Goal: Task Accomplishment & Management: Manage account settings

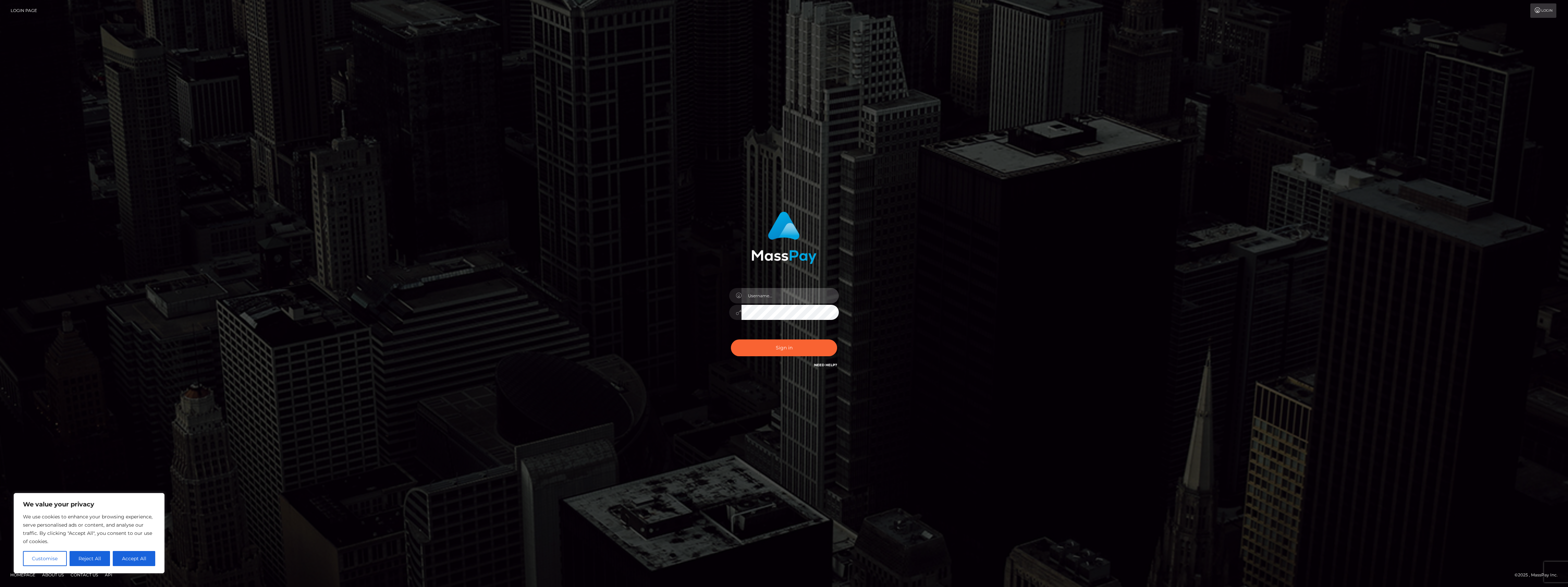
type input "bengreen"
drag, startPoint x: 594, startPoint y: 334, endPoint x: 872, endPoint y: 384, distance: 282.5
click at [593, 334] on div "bengreen Sign in" at bounding box center [784, 294] width 391 height 175
click at [870, 373] on div "bengreen Sign in" at bounding box center [785, 290] width 180 height 167
click at [629, 342] on div "bengreen Sign in" at bounding box center [784, 294] width 391 height 175
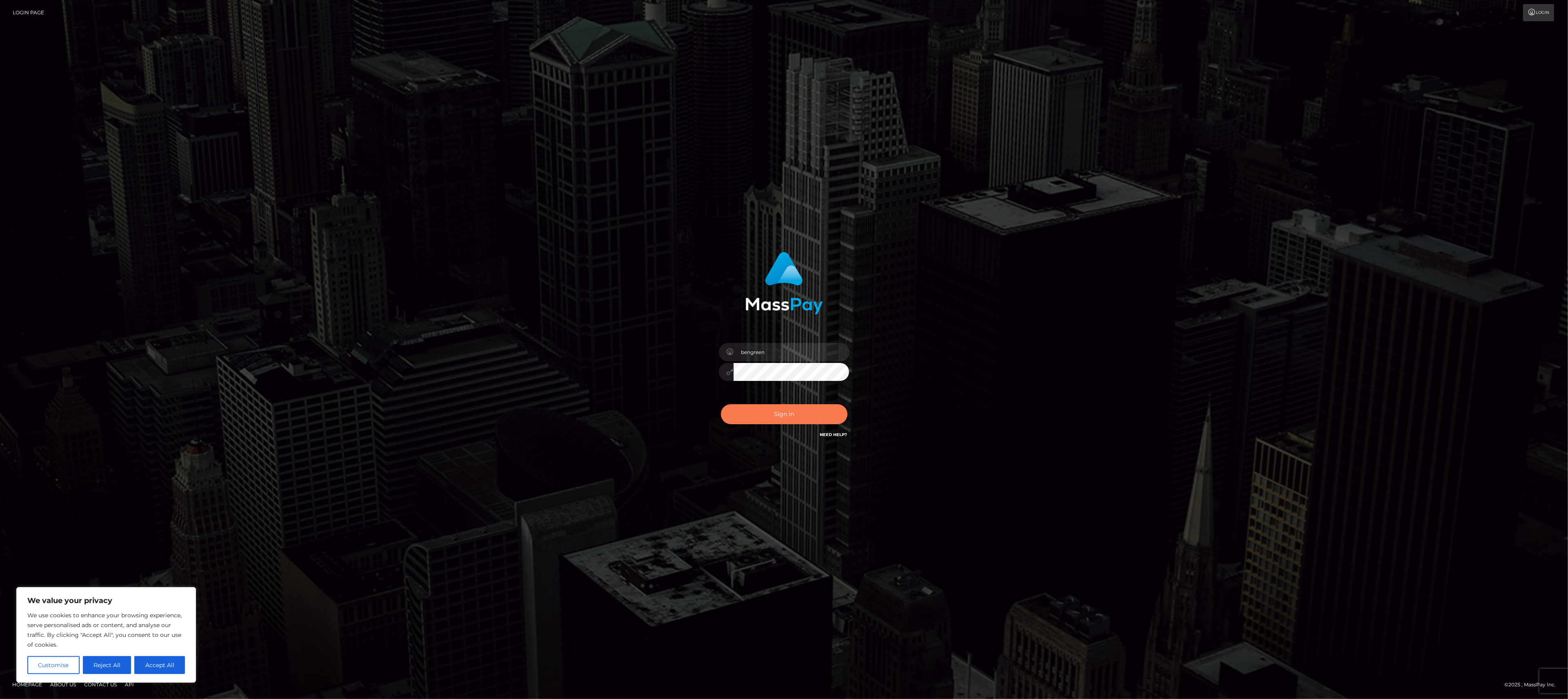
click at [799, 421] on button "Sign in" at bounding box center [784, 414] width 127 height 20
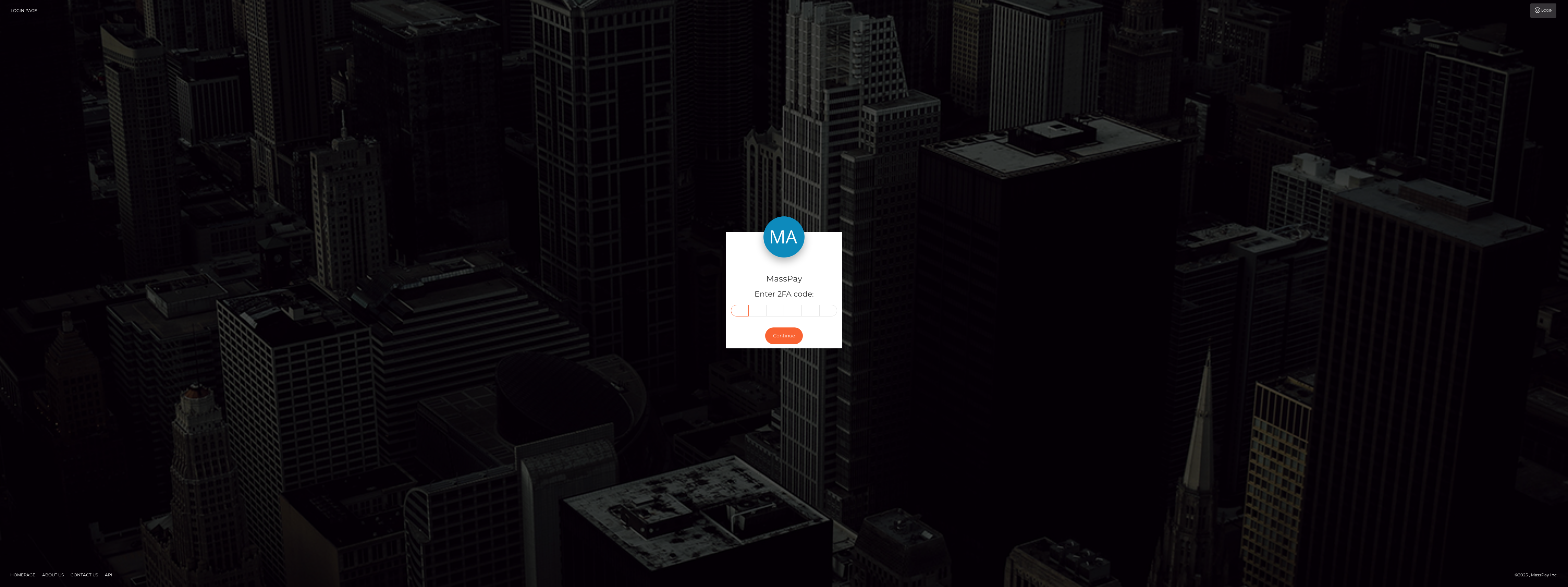
drag, startPoint x: 737, startPoint y: 304, endPoint x: 733, endPoint y: 313, distance: 9.8
click at [733, 313] on input "text" at bounding box center [740, 310] width 18 height 12
paste input "7"
type input "7"
type input "0"
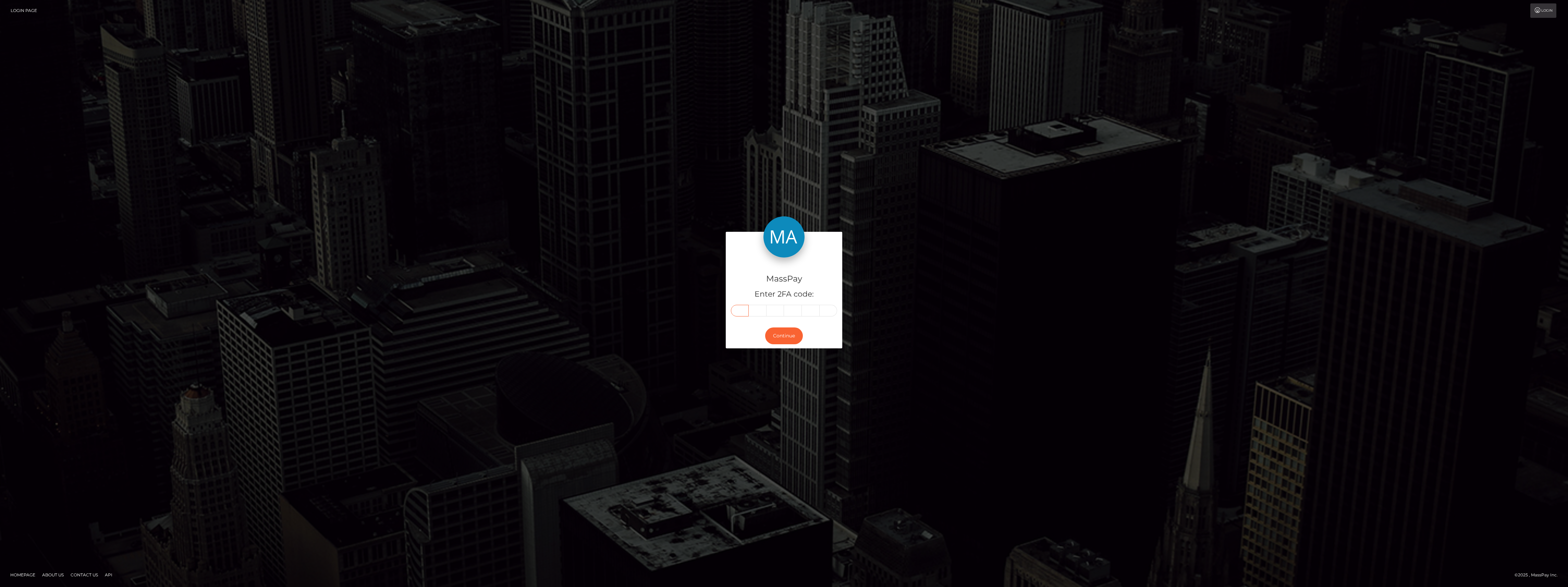
type input "4"
type input "9"
type input "3"
type input "8"
click at [774, 321] on div "MassPay Enter 2FA code: 7 0 4 9 3 8 704938" at bounding box center [783, 290] width 116 height 66
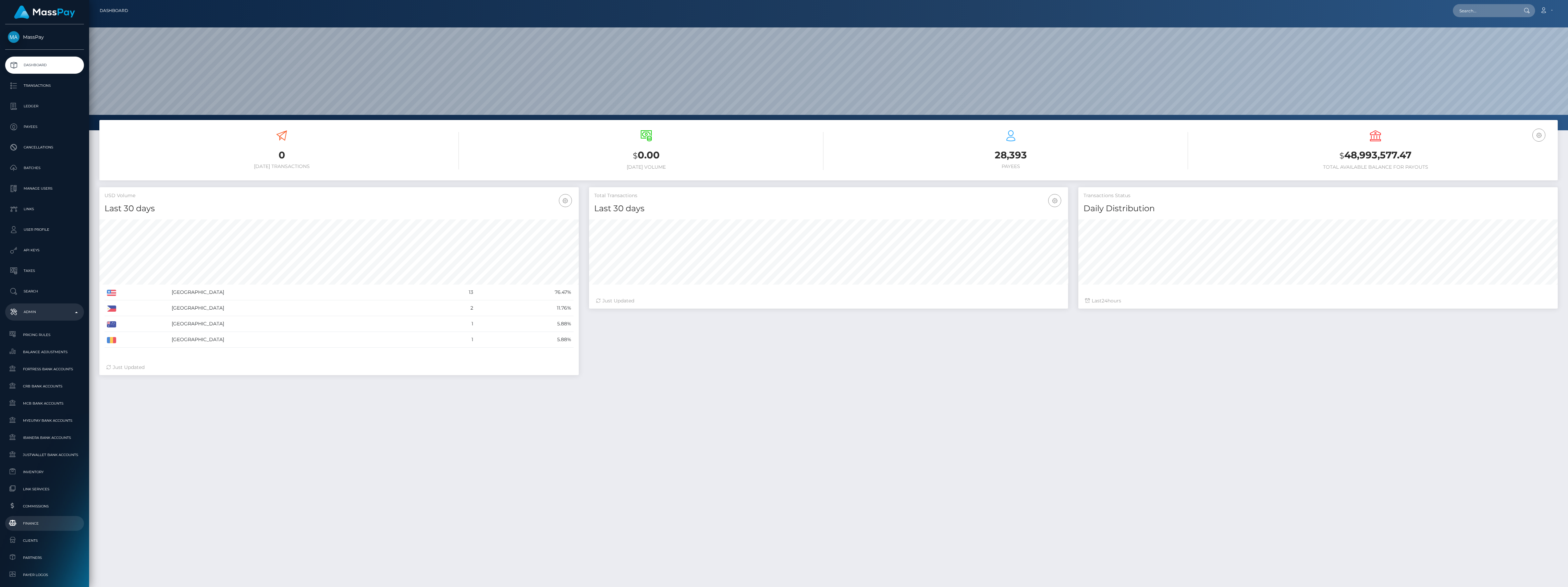
scroll to position [121, 479]
click at [26, 521] on span "Finance" at bounding box center [44, 523] width 73 height 8
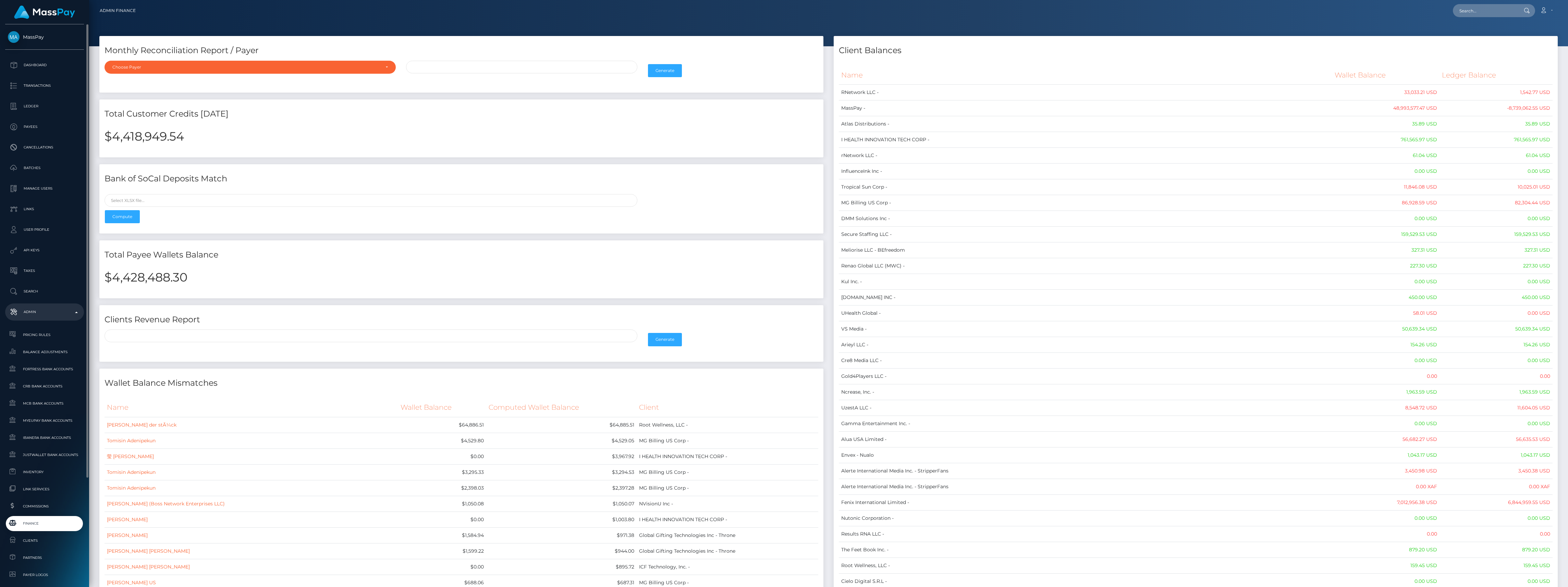
scroll to position [91, 0]
drag, startPoint x: 36, startPoint y: 388, endPoint x: 29, endPoint y: 379, distance: 11.4
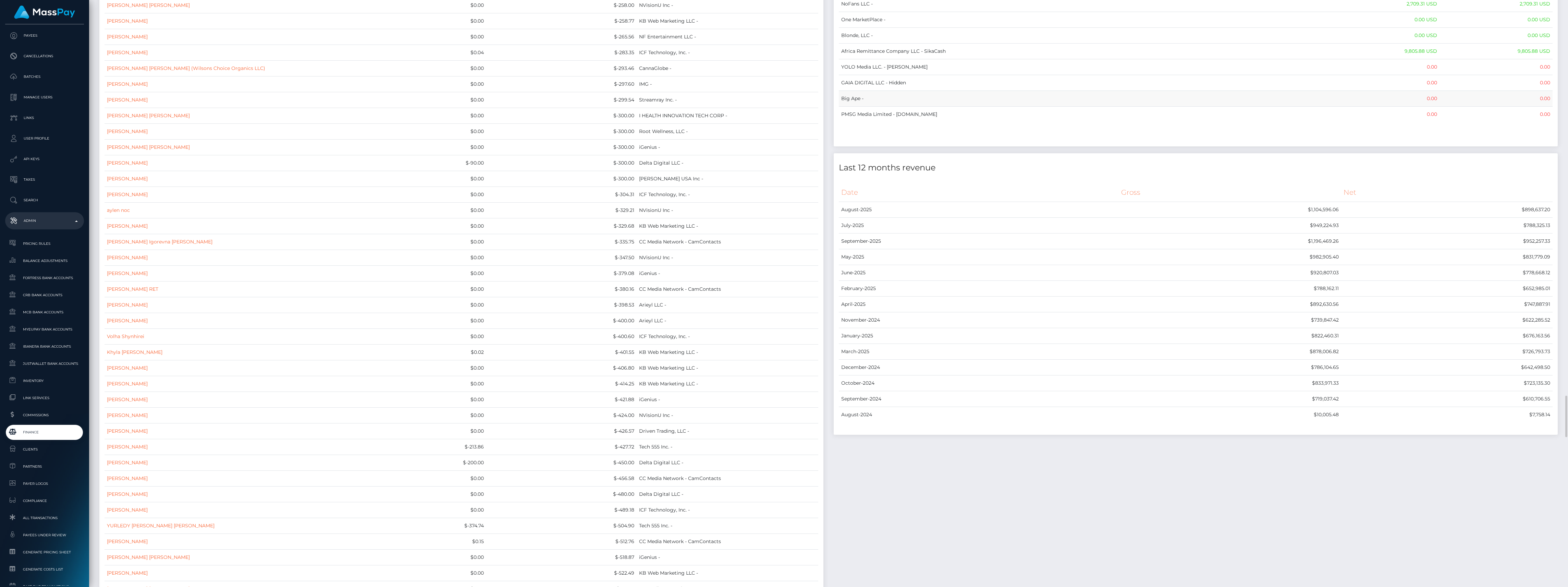
scroll to position [5530, 0]
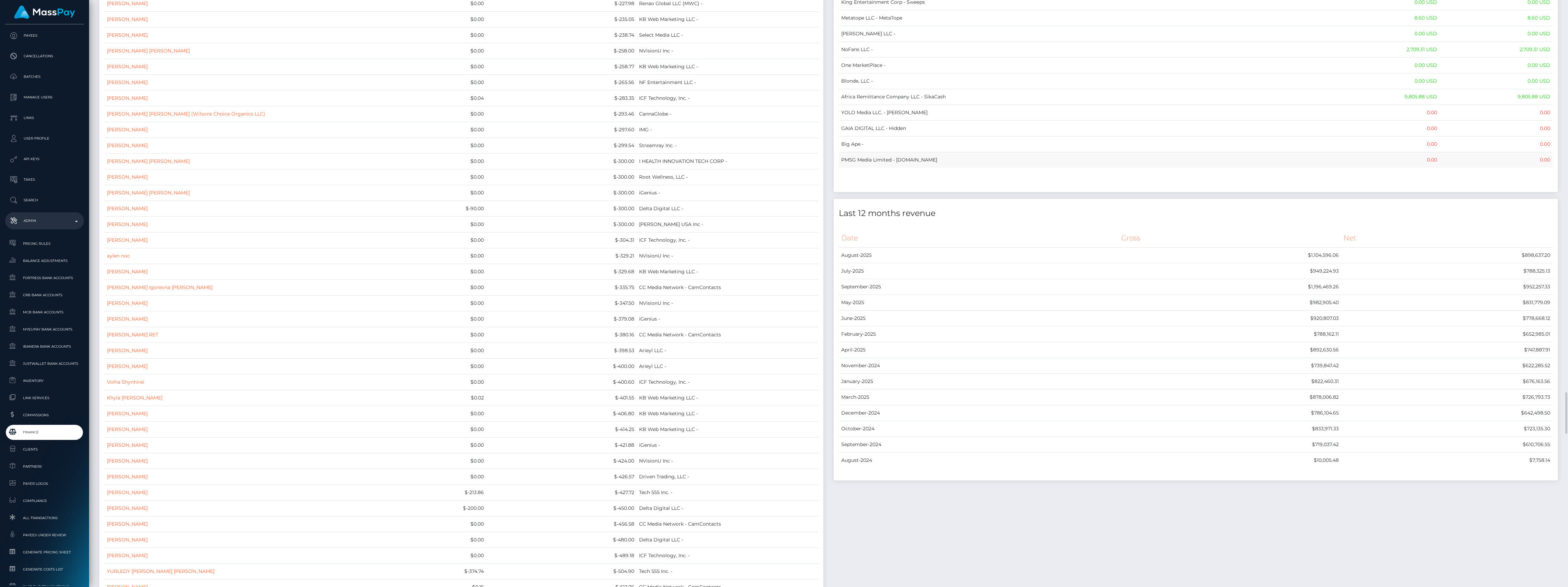
drag, startPoint x: 841, startPoint y: 74, endPoint x: 1547, endPoint y: 200, distance: 717.2
copy table "Name Wallet Balance Ledger Balance RNetwork LLC - 33,033.21 USD 1,542.77 USD Ma…"
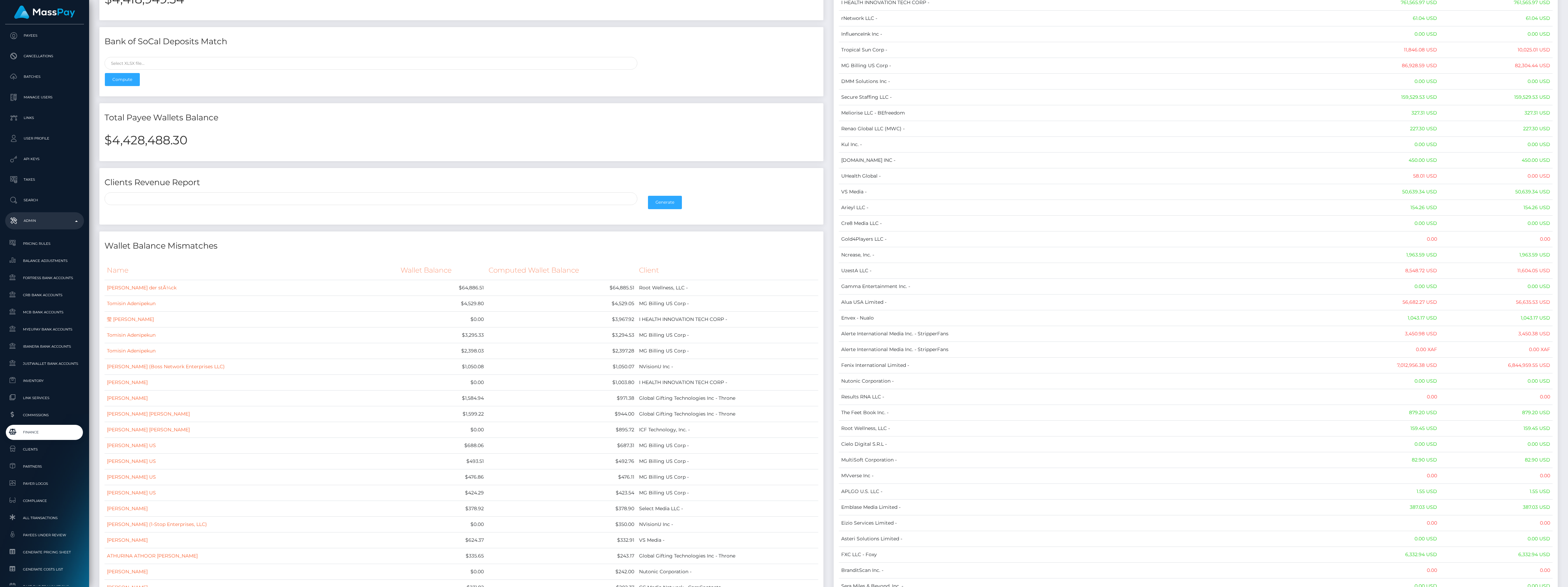
scroll to position [0, 0]
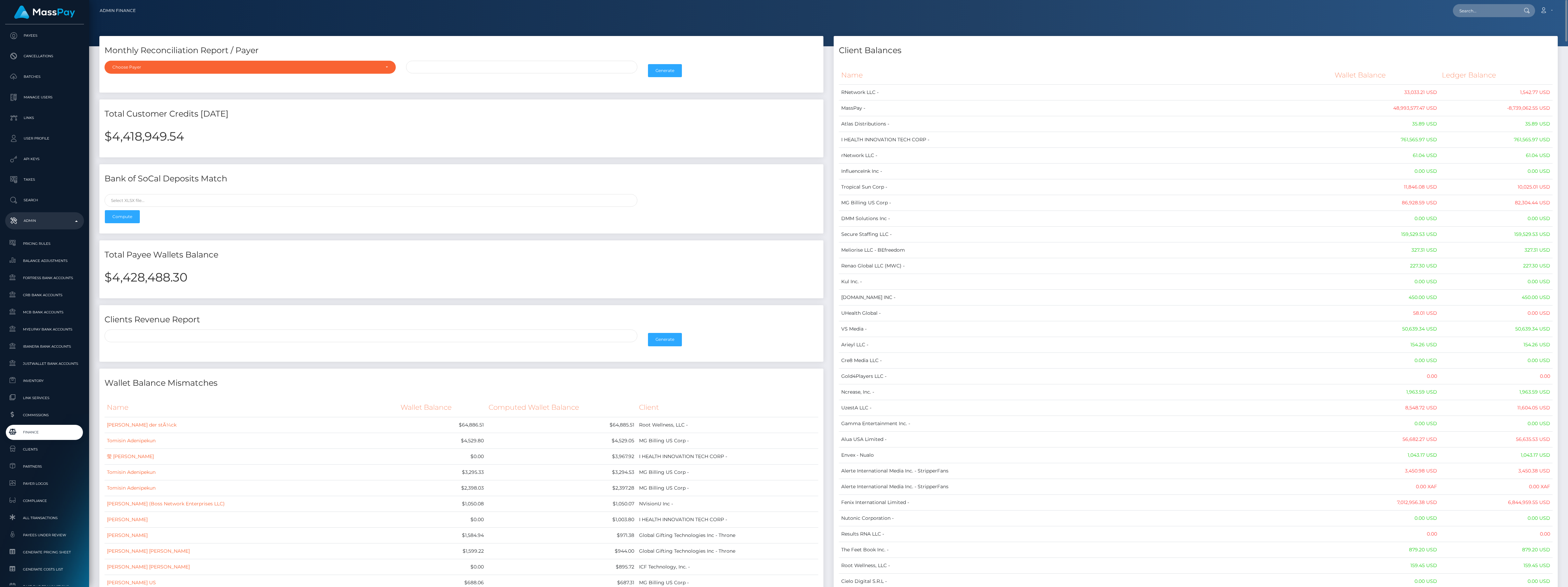
click at [153, 276] on h2 "$4,428,488.30" at bounding box center [461, 278] width 714 height 15
copy h2 "4,428,488.30"
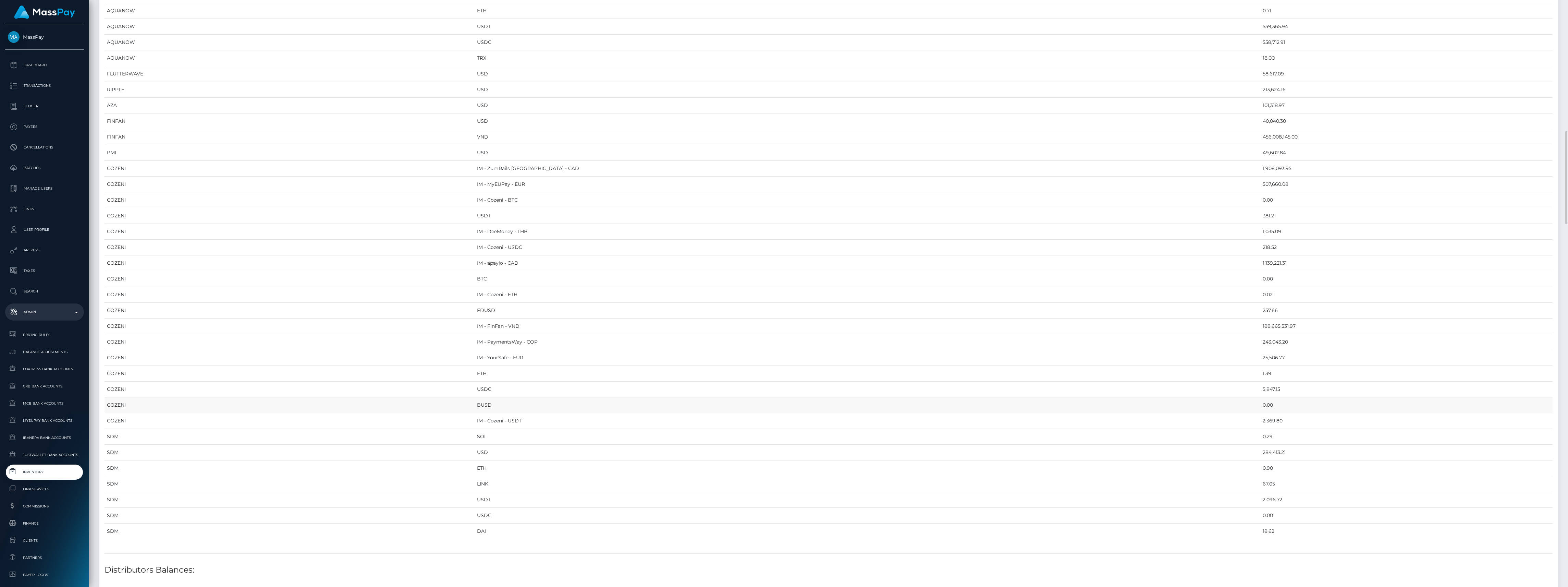
scroll to position [914, 0]
drag, startPoint x: 105, startPoint y: 75, endPoint x: 1209, endPoint y: 448, distance: 1165.3
copy table "Provider Currency Balance MYEUPAY EUR 3,512,283.20 MYEUPAY GBP 0.00 MYEUPAY USD…"
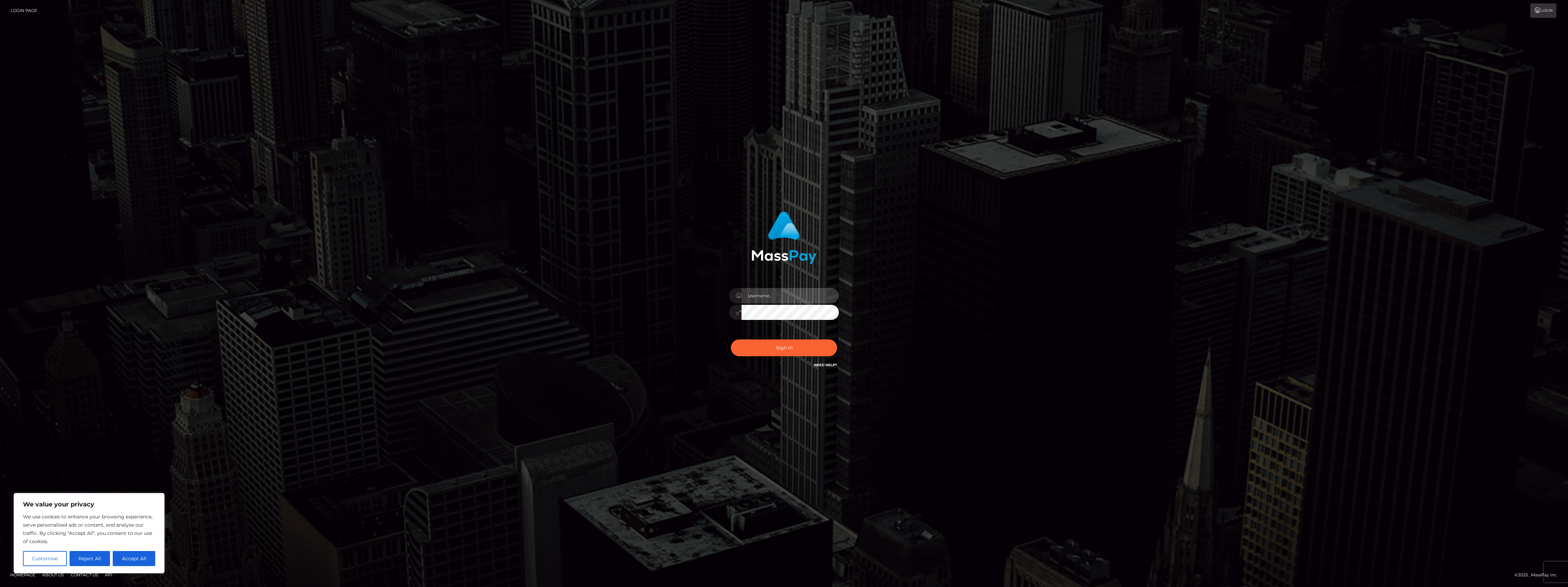
type input "bengreen"
click at [777, 350] on button "Sign in" at bounding box center [784, 348] width 107 height 17
type input "bengreen"
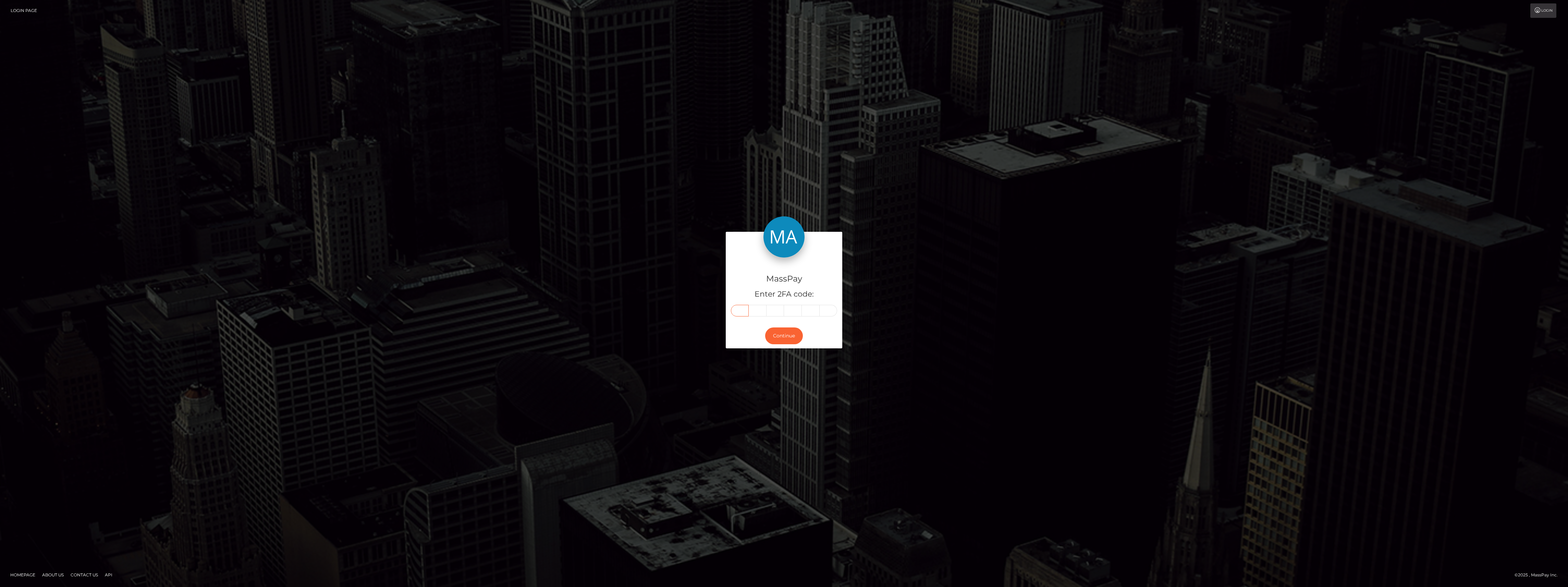
paste input "5"
type input "5"
type input "9"
type input "3"
type input "4"
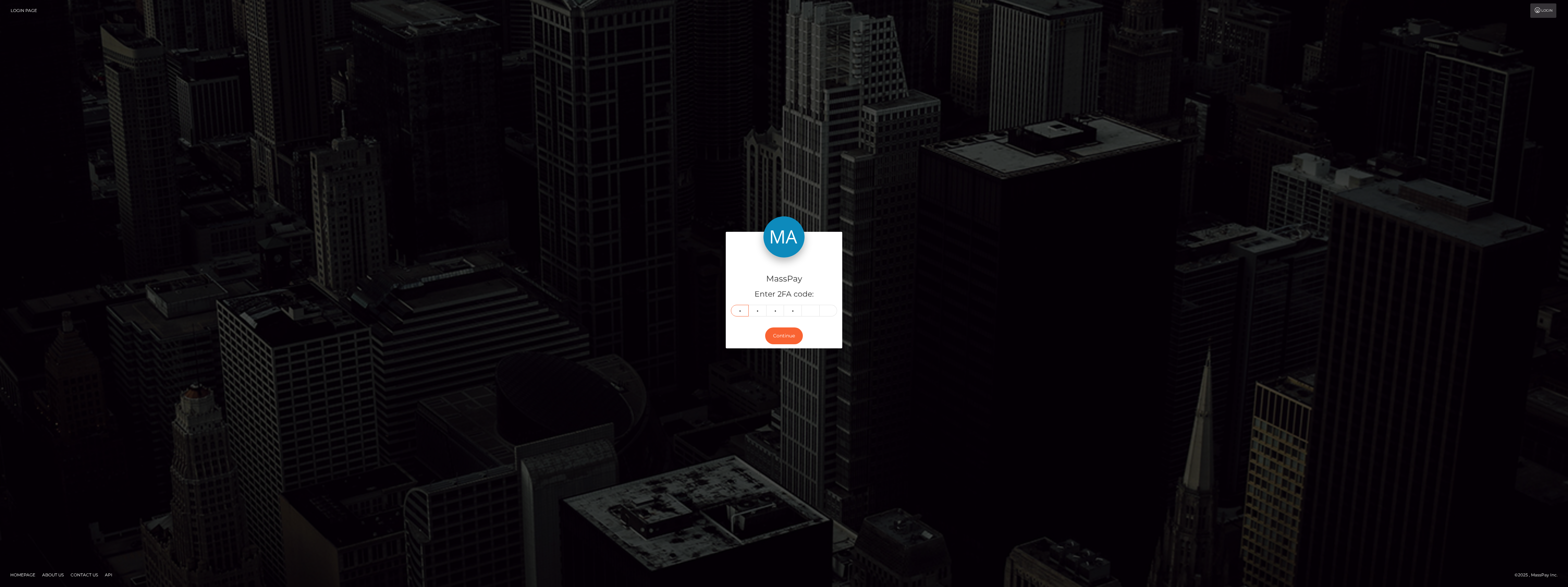
type input "3"
click at [771, 331] on button "Continue" at bounding box center [784, 336] width 38 height 17
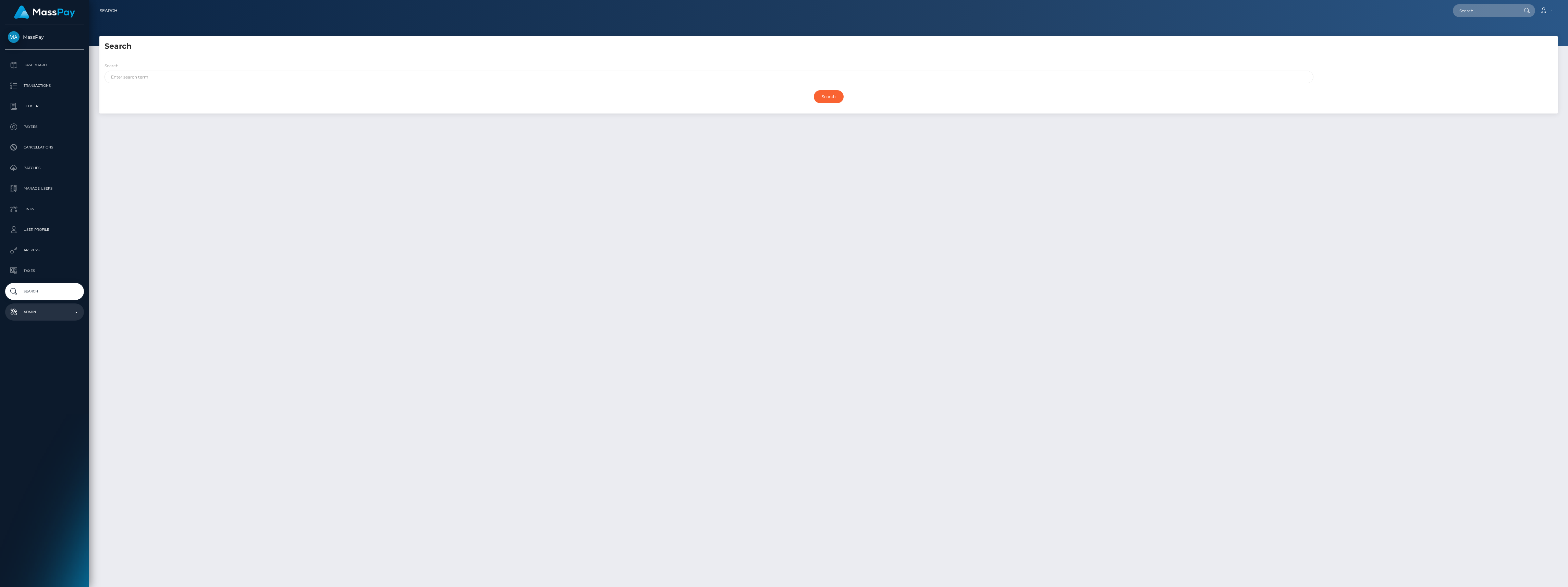
click at [54, 310] on p "Admin" at bounding box center [44, 312] width 73 height 10
click at [35, 521] on span "Finance" at bounding box center [44, 523] width 73 height 8
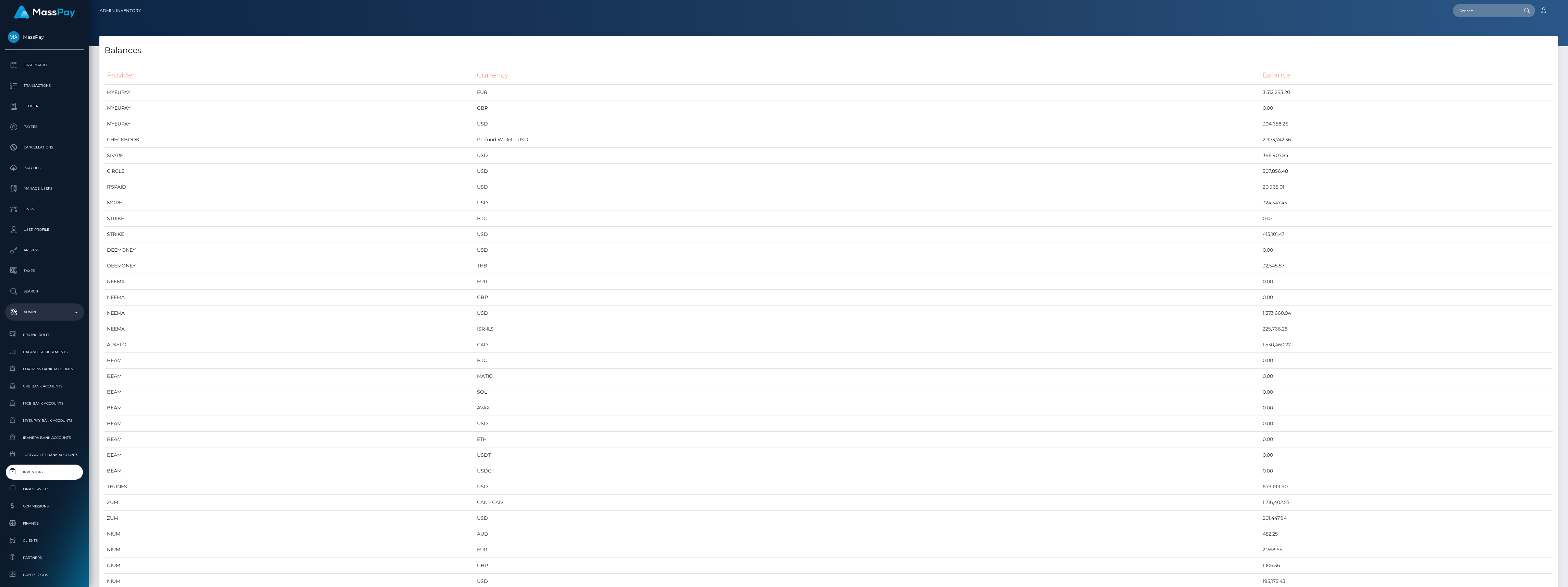
scroll to position [3605, 1458]
click at [33, 465] on link "Inventory" at bounding box center [44, 472] width 79 height 15
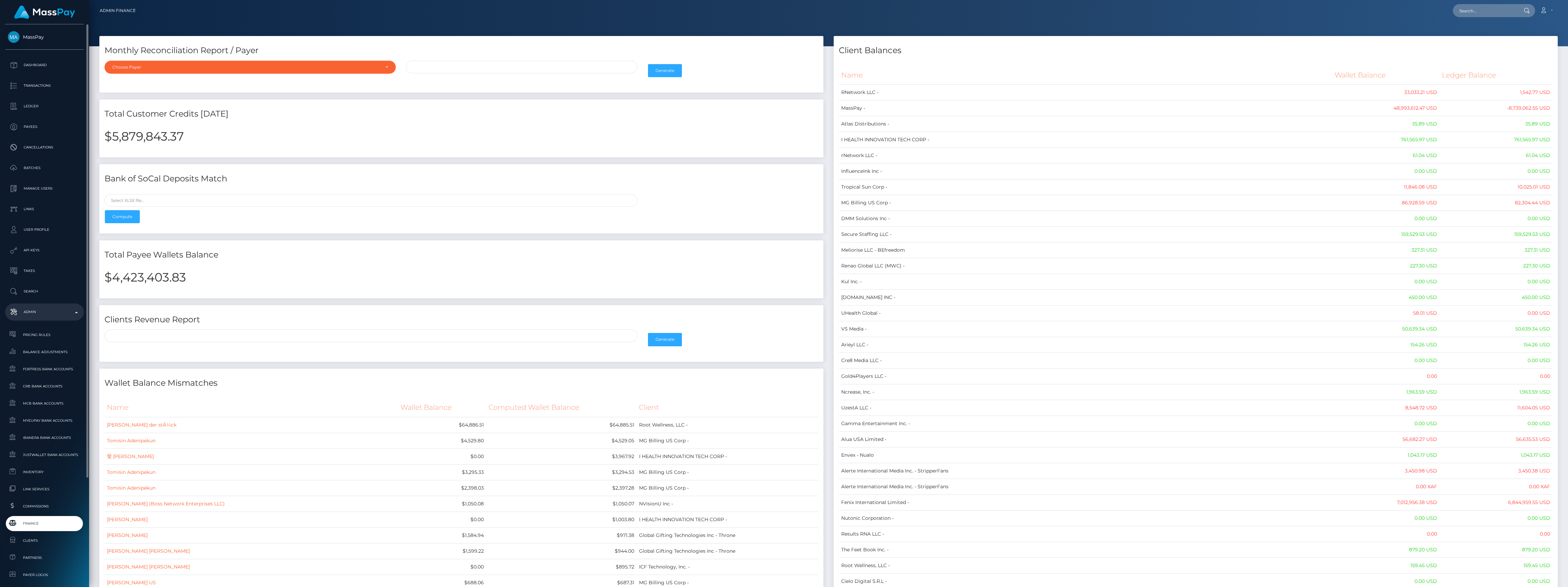
click at [16, 522] on span "Finance" at bounding box center [44, 523] width 73 height 8
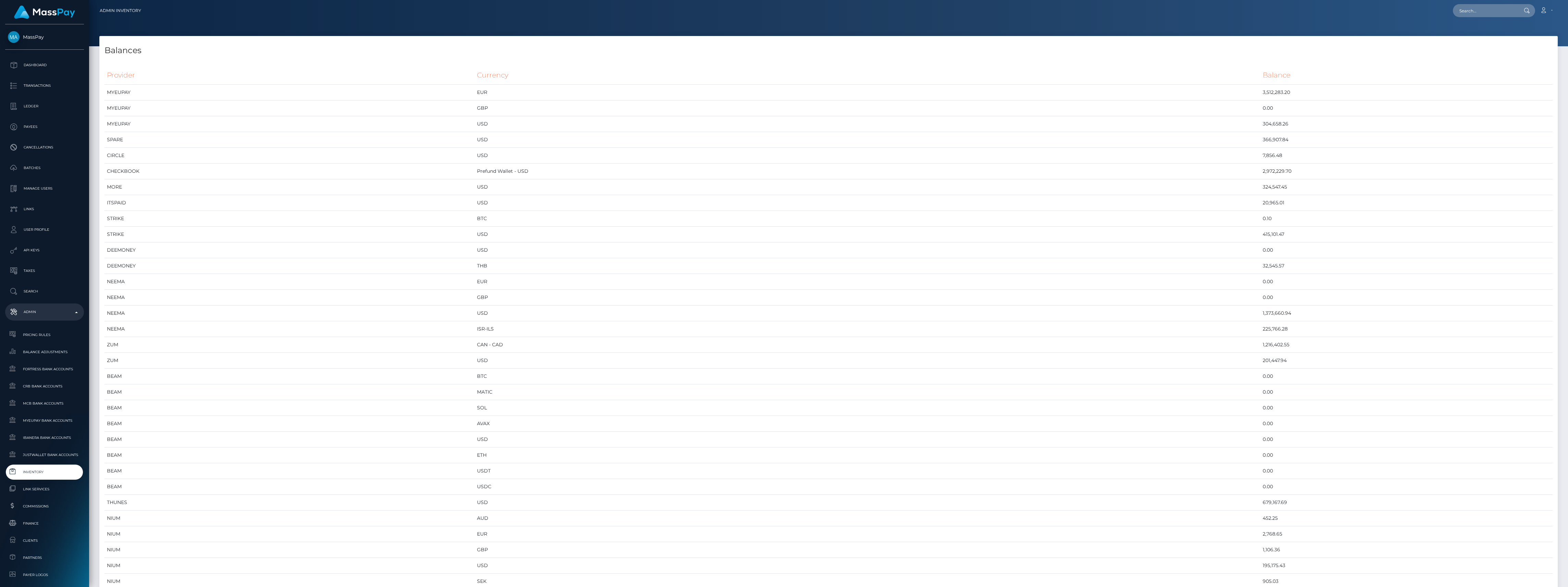
scroll to position [3605, 1458]
click at [46, 472] on span "Inventory" at bounding box center [44, 471] width 73 height 8
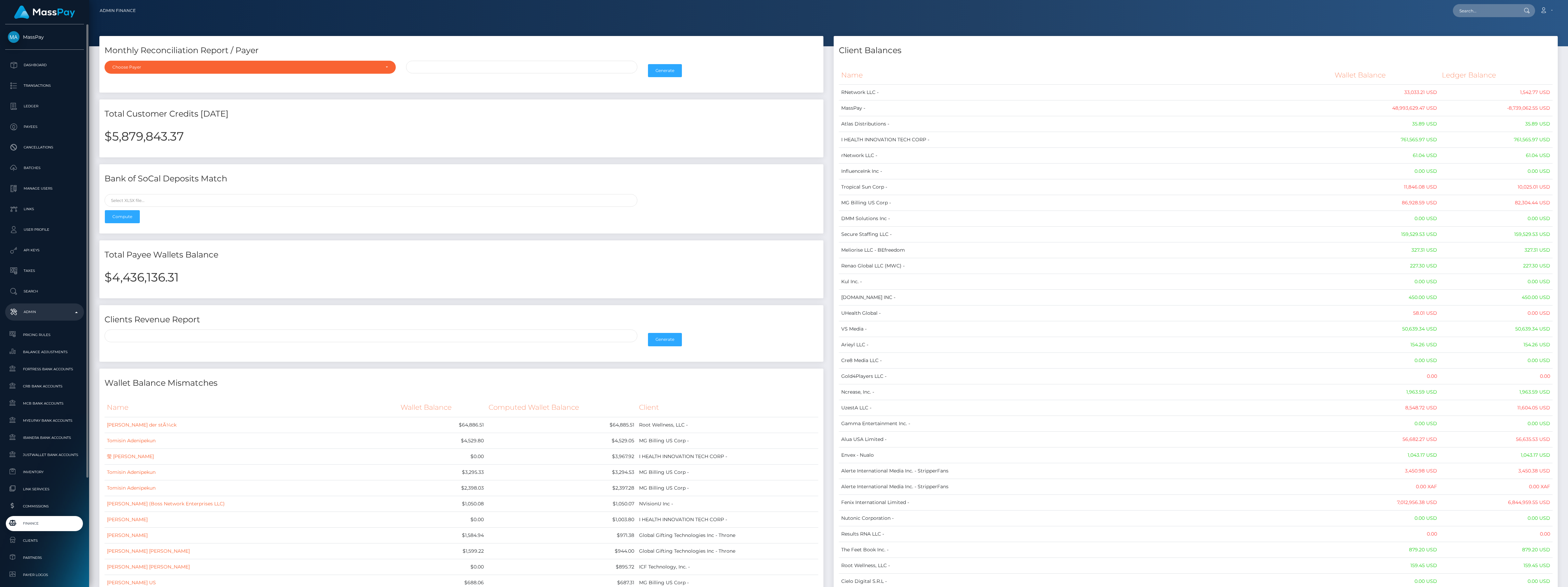
scroll to position [46, 0]
click at [47, 483] on link "Finance" at bounding box center [44, 477] width 79 height 15
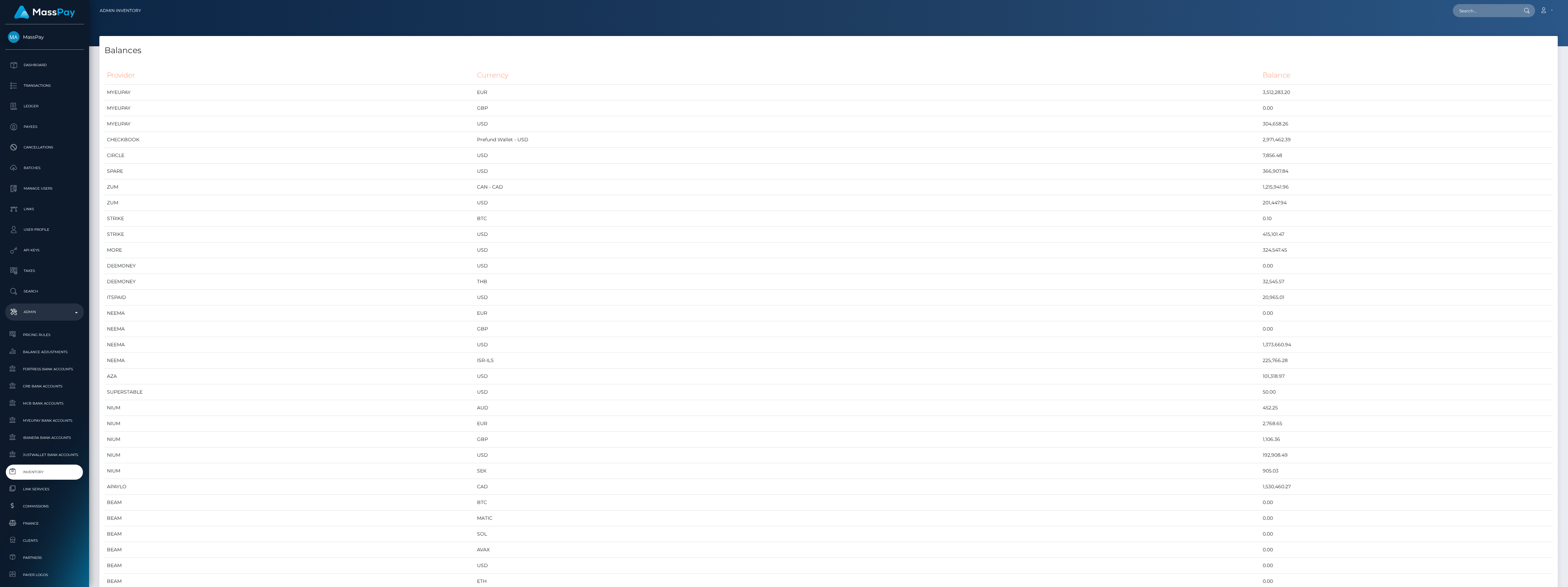
scroll to position [3605, 1458]
click at [49, 469] on span "Inventory" at bounding box center [44, 471] width 73 height 8
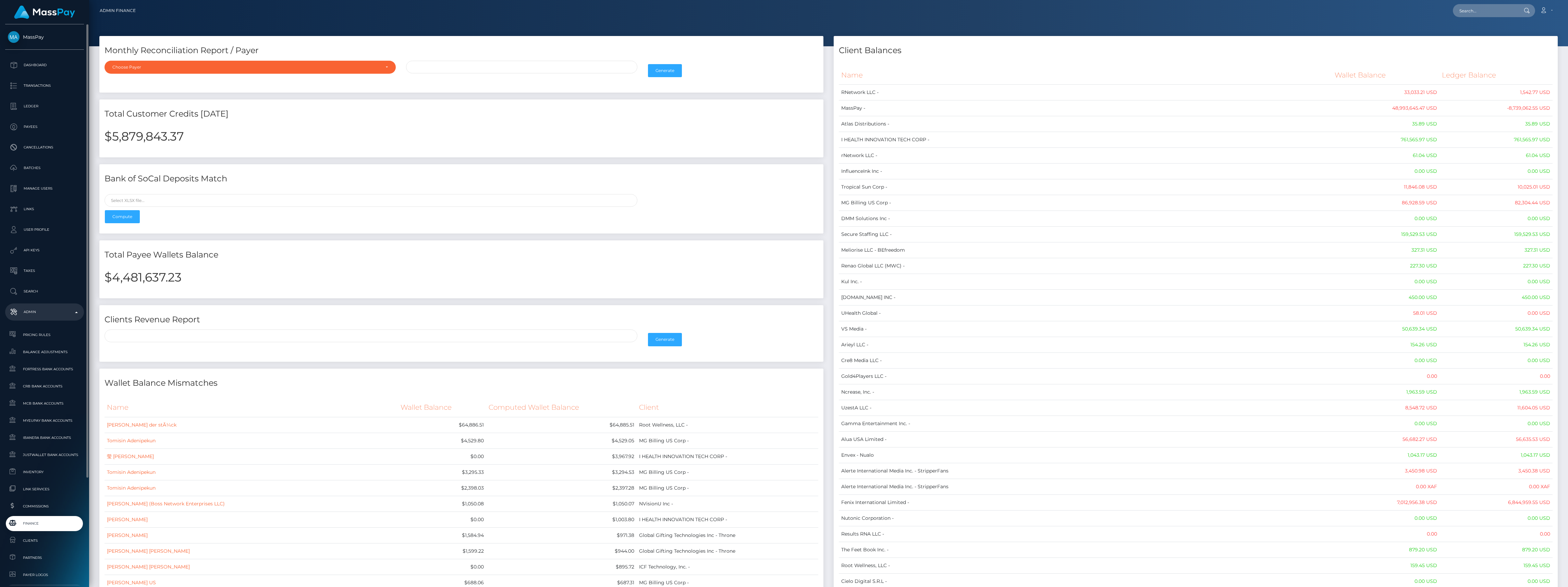
scroll to position [46, 0]
click at [36, 479] on span "Finance" at bounding box center [44, 477] width 73 height 8
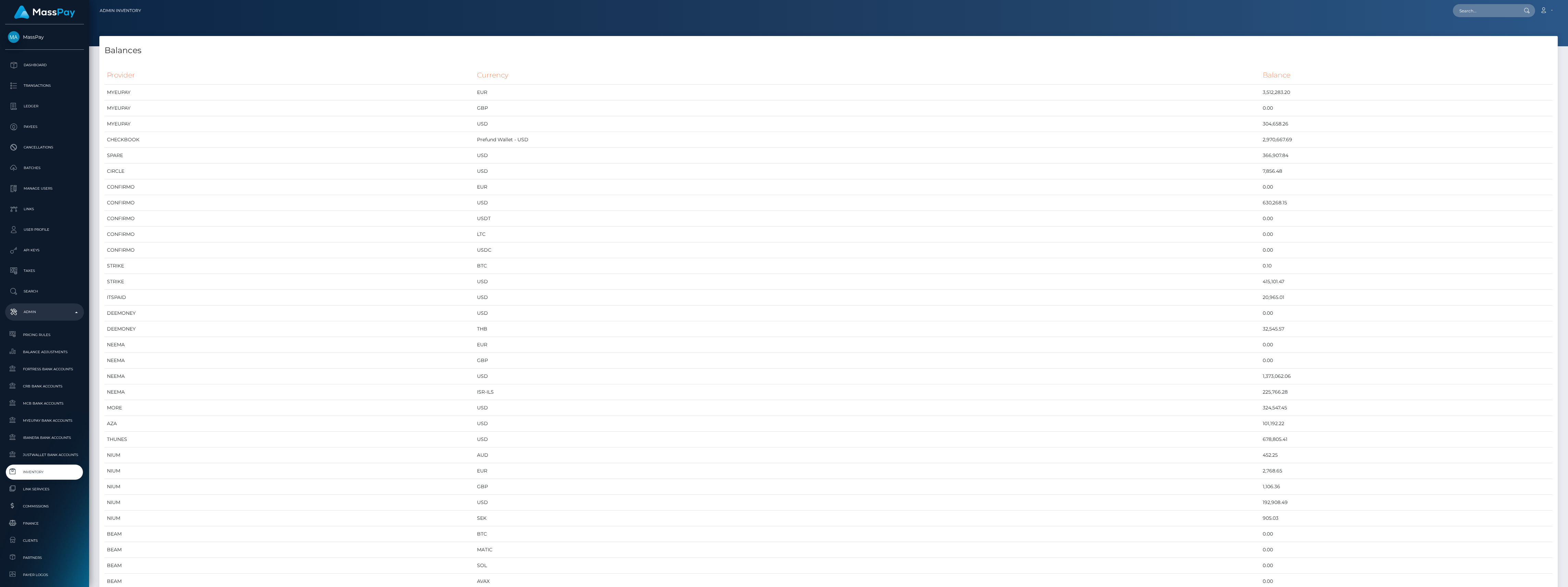
scroll to position [3569, 1458]
click at [25, 495] on link "Link Services" at bounding box center [44, 489] width 79 height 15
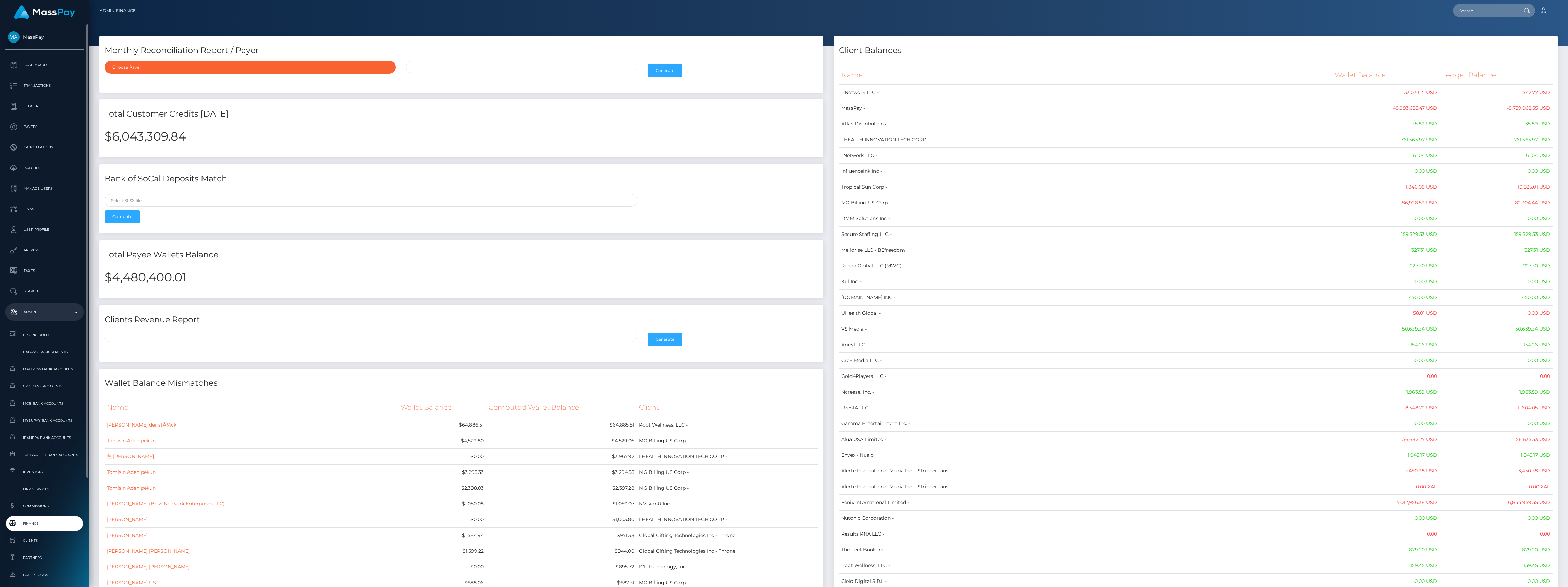
scroll to position [152, 0]
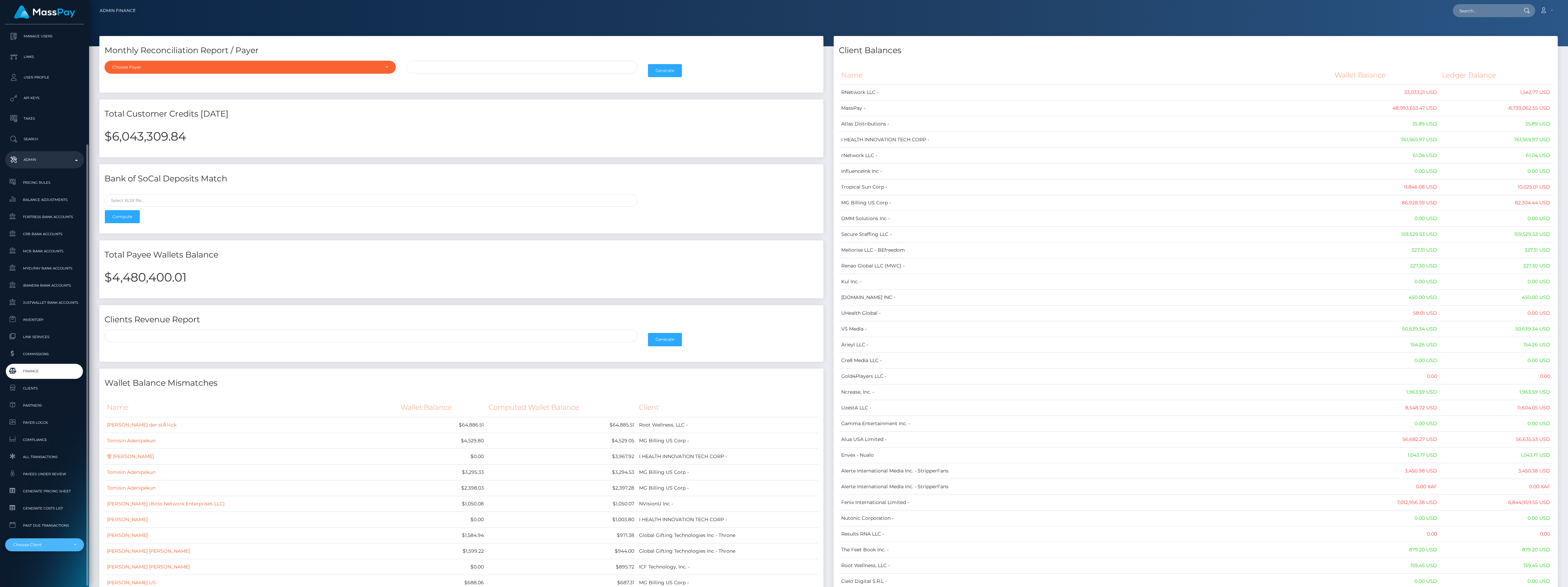
click at [26, 544] on div "Choose Client" at bounding box center [40, 544] width 55 height 5
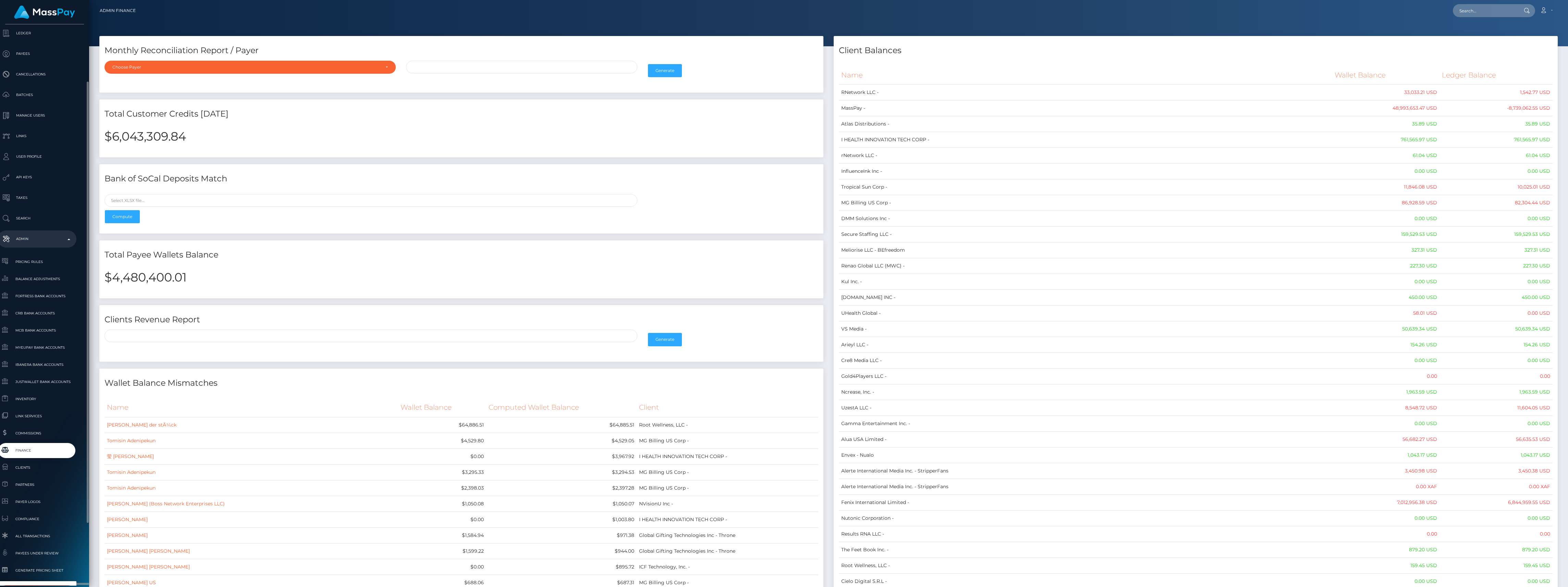
scroll to position [152, 7]
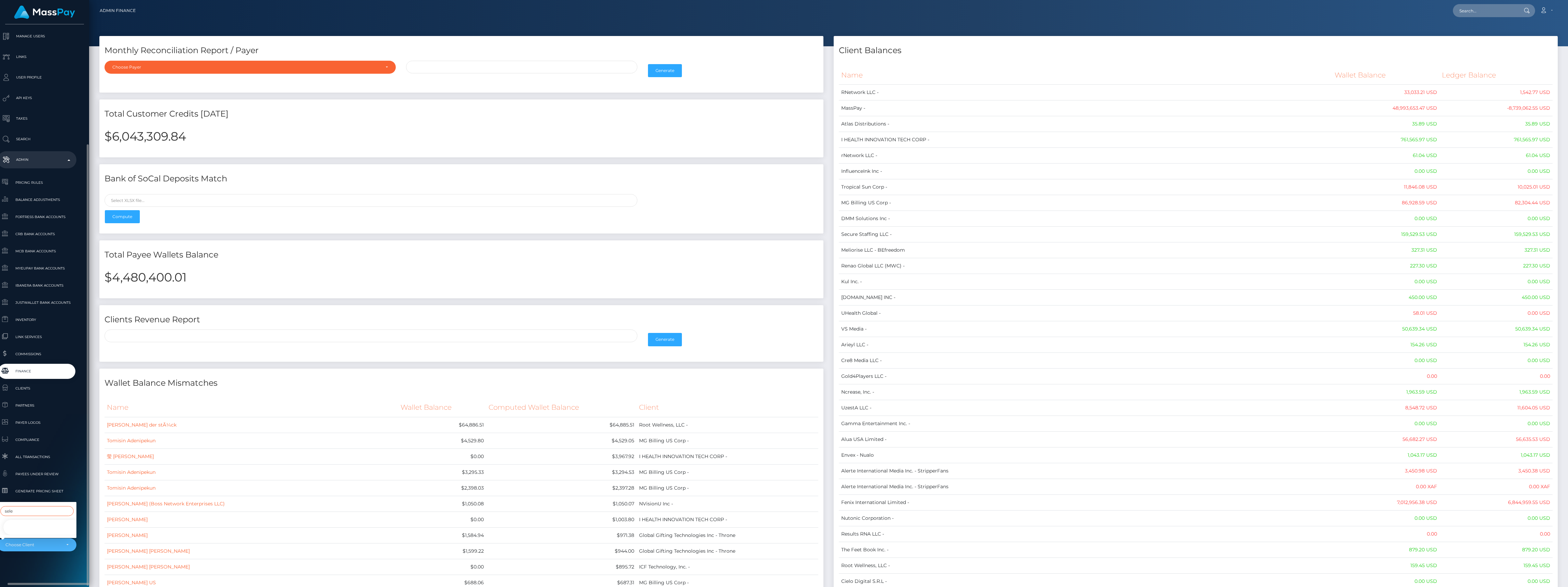
type input "sele"
drag, startPoint x: 16, startPoint y: 519, endPoint x: 13, endPoint y: 525, distance: 6.7
click at [13, 525] on link "Select Media LLC -" at bounding box center [42, 527] width 79 height 15
select select "44"
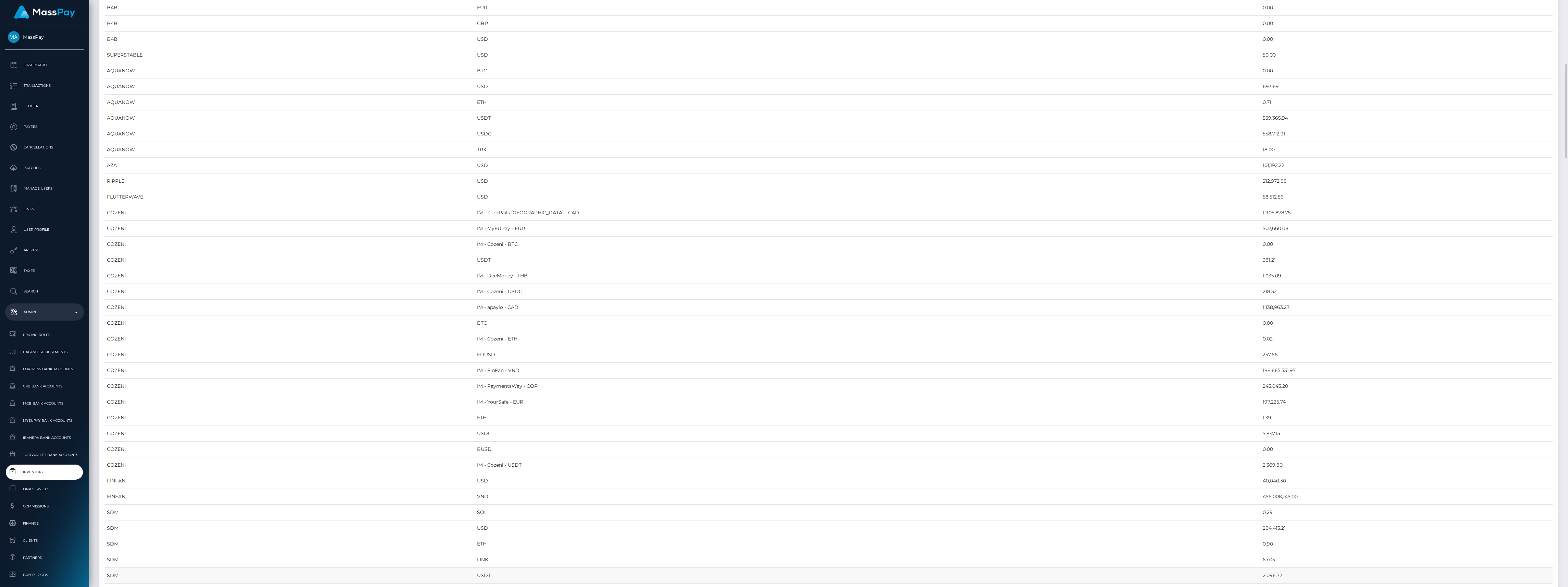
scroll to position [823, 0]
click at [1260, 413] on td "456,008,145.00" at bounding box center [1406, 405] width 292 height 16
copy td "456,008,145.00"
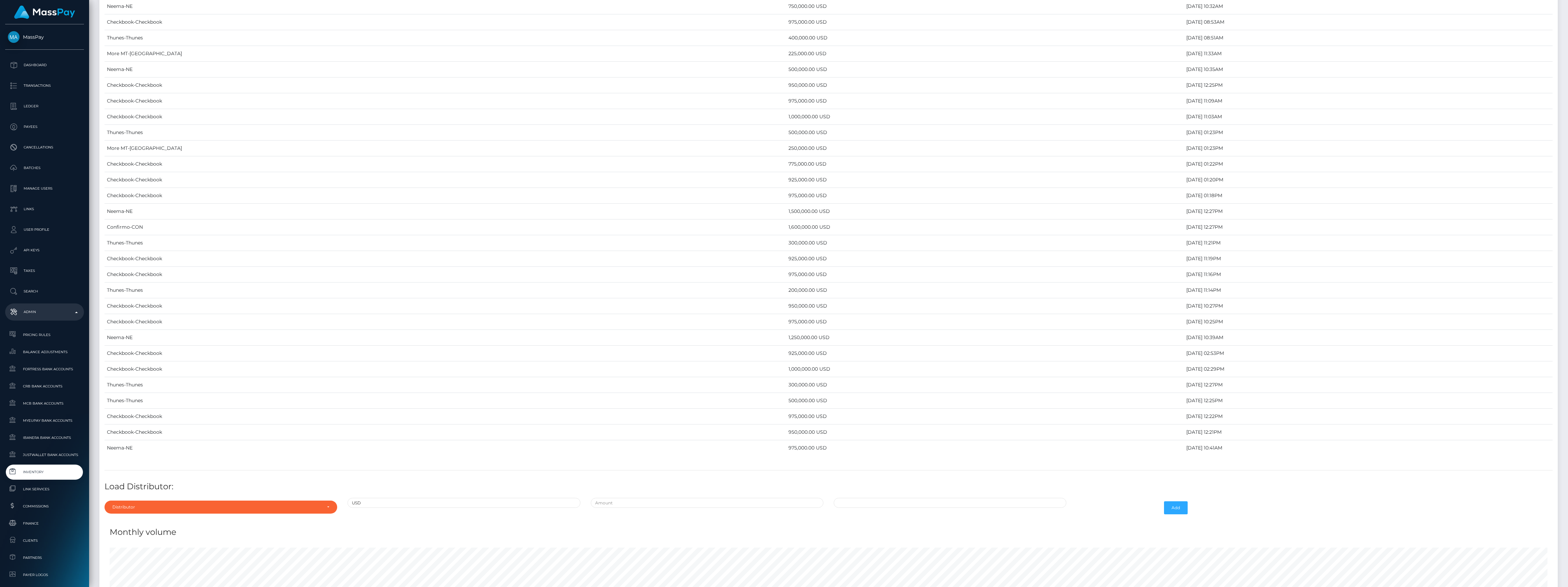
scroll to position [3079, 0]
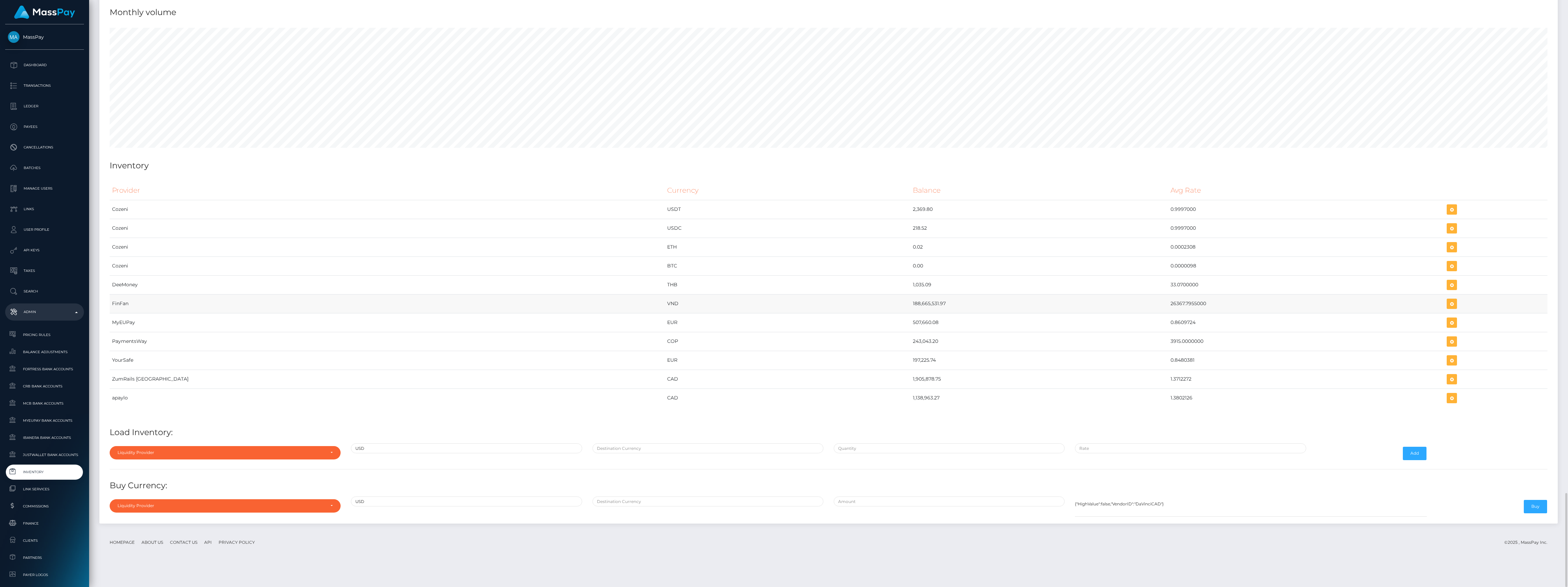
drag, startPoint x: 723, startPoint y: 326, endPoint x: 1160, endPoint y: 329, distance: 437.0
click at [1160, 313] on tr "FinFan VND 188,665,531.97 26367.7955000" at bounding box center [828, 303] width 1438 height 19
copy tr "188,665,531.97 26367.7955000"
click at [1447, 308] on icon "button" at bounding box center [1452, 304] width 9 height 9
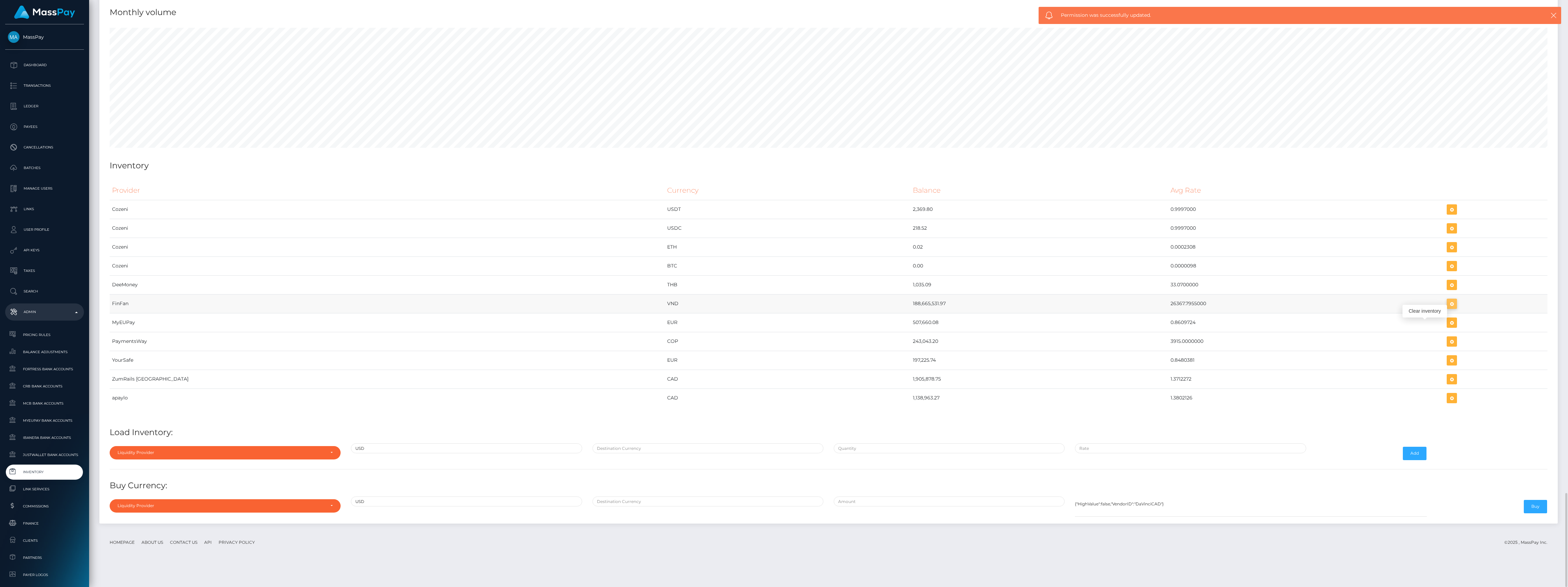
click at [1447, 308] on icon "button" at bounding box center [1452, 304] width 9 height 9
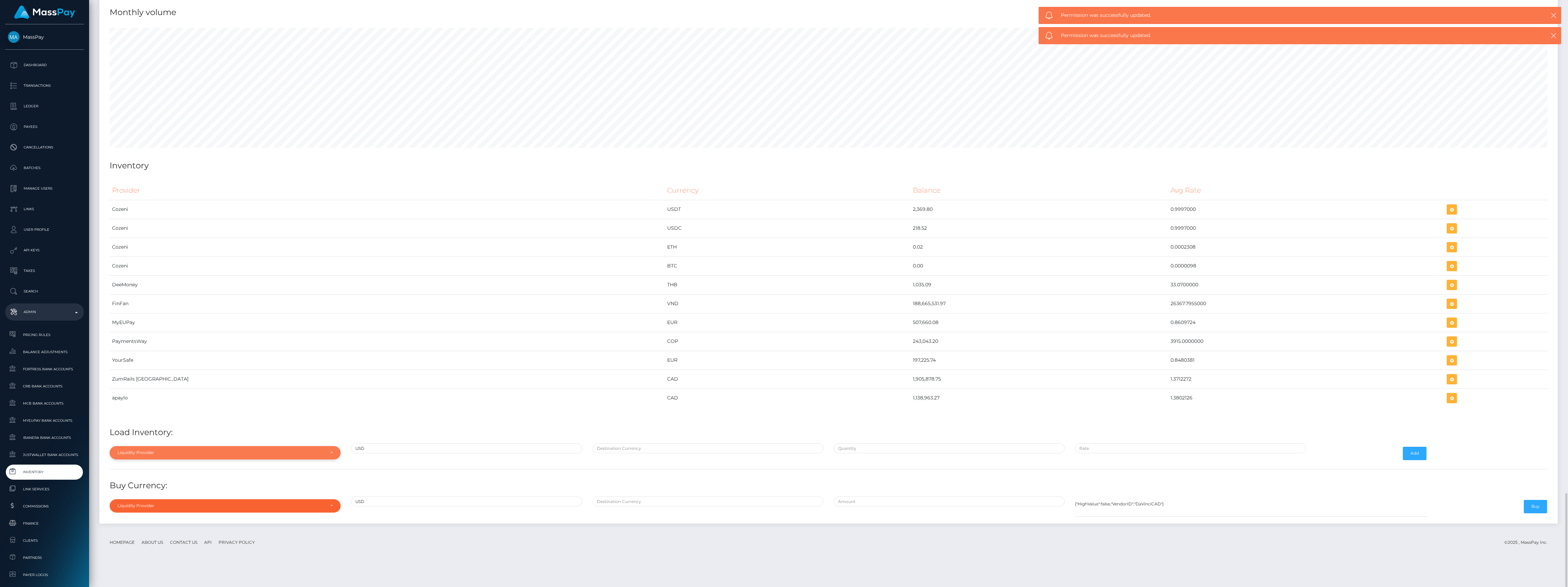
click at [191, 459] on div "Liquidity Provider" at bounding box center [225, 452] width 231 height 13
click at [135, 354] on div at bounding box center [225, 348] width 231 height 13
click at [135, 351] on td "PaymentsWay" at bounding box center [387, 341] width 555 height 19
click at [161, 461] on div "Provider Currency Balance Avg Rate Cozeni USDT 2,369.80 Load Inventory:" at bounding box center [828, 348] width 1448 height 344
click at [164, 459] on div "Liquidity Provider" at bounding box center [225, 452] width 231 height 13
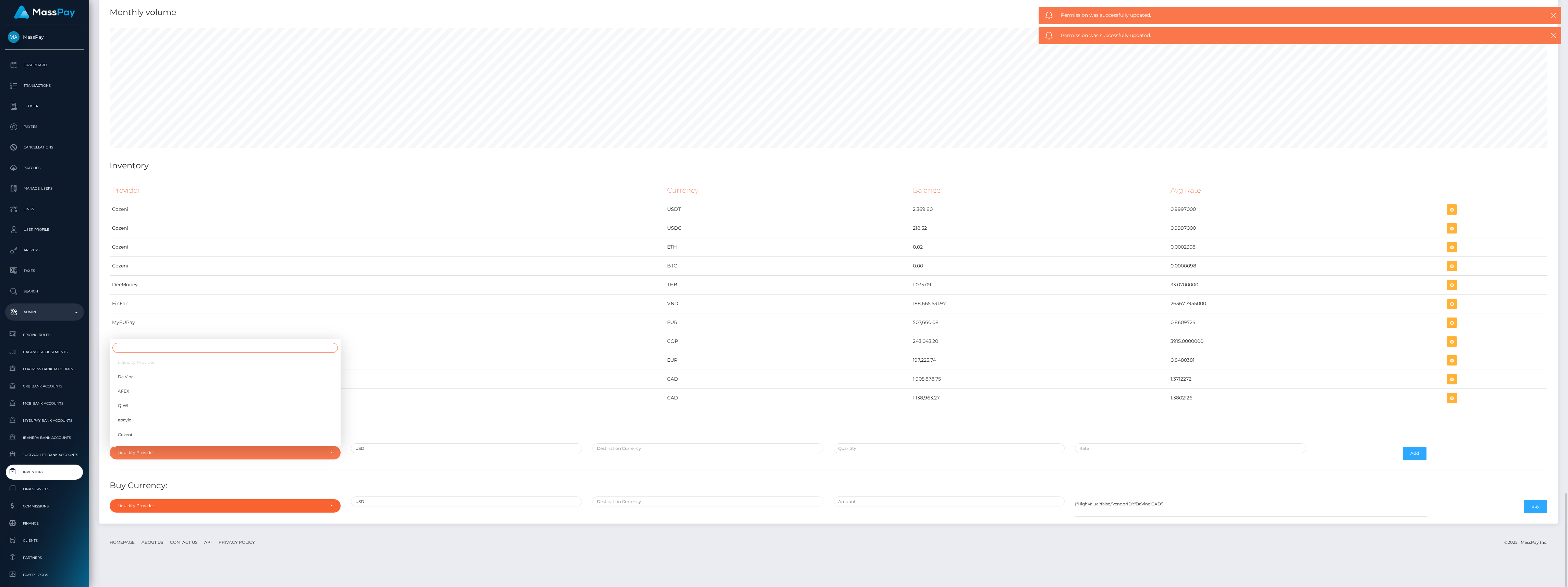
click at [147, 353] on input "Search" at bounding box center [225, 348] width 225 height 10
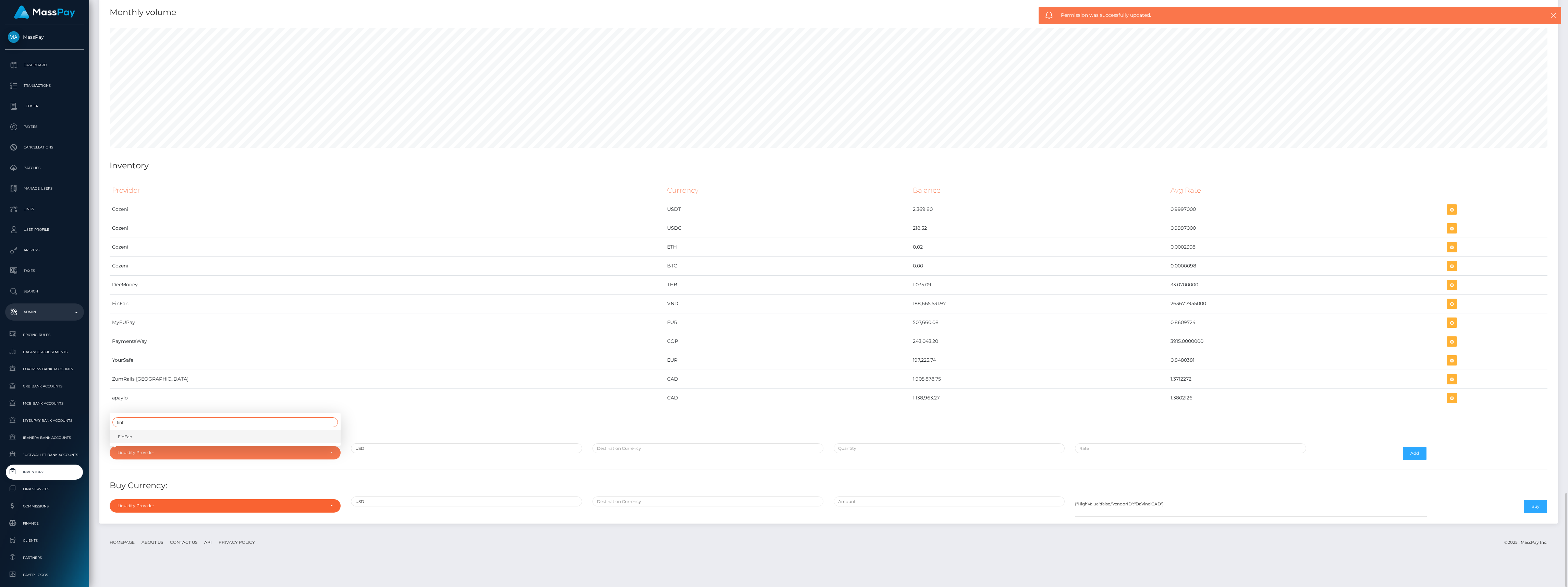
type input "finf"
click at [150, 443] on link "FinFan" at bounding box center [225, 436] width 231 height 13
select select "FinFan"
click at [680, 453] on input "text" at bounding box center [707, 448] width 231 height 10
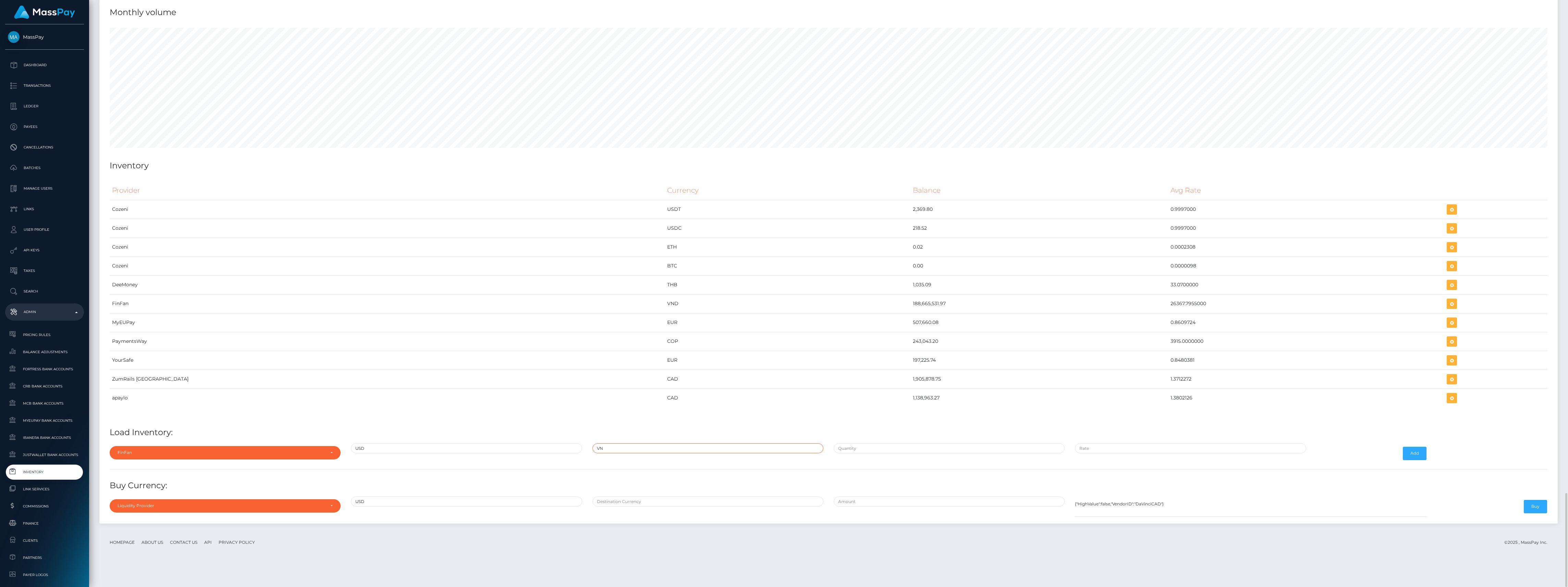
type input "VND"
click at [853, 453] on input "text" at bounding box center [949, 448] width 231 height 10
paste input "10,000.0000000"
type input "$10,000.0000000"
paste input "26,385.0000000"
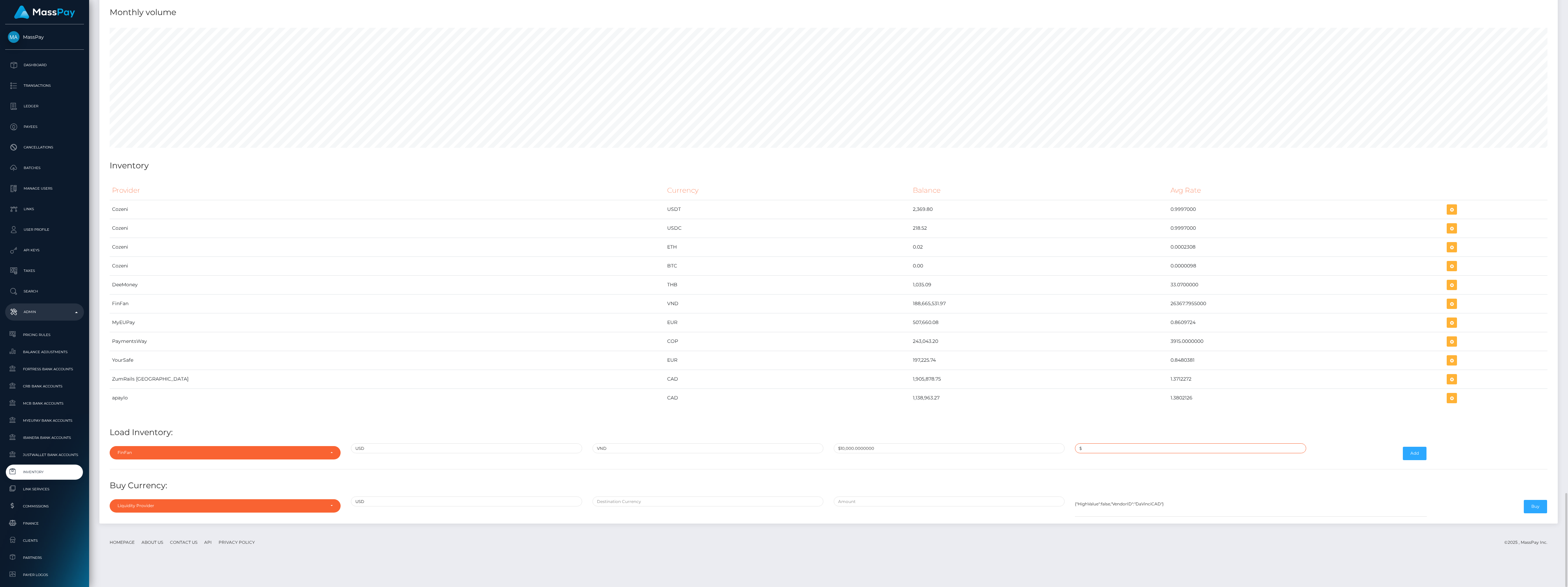
type input "$26,385.0000000"
click at [1410, 460] on button "Add" at bounding box center [1415, 453] width 24 height 13
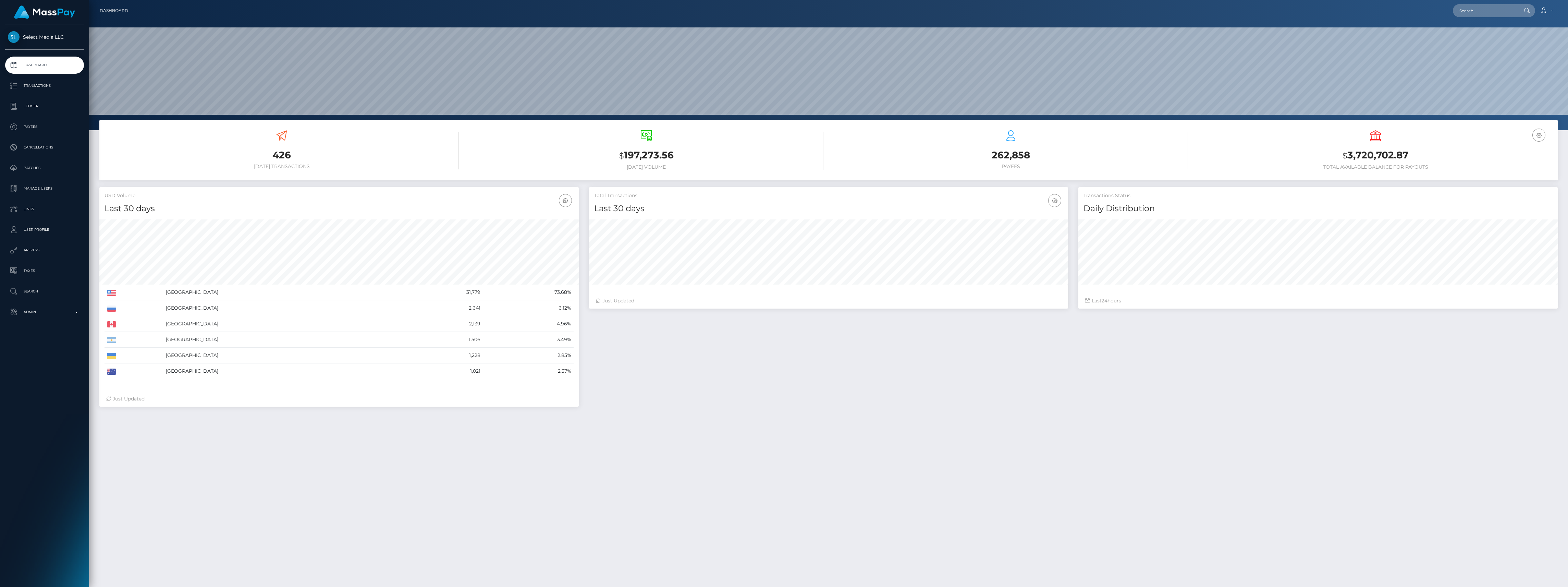
scroll to position [121, 479]
click at [44, 303] on ul "Dashboard Transactions Ledger Payees Cancellations Batches Links" at bounding box center [44, 188] width 89 height 264
click at [44, 303] on link "Admin" at bounding box center [44, 312] width 79 height 17
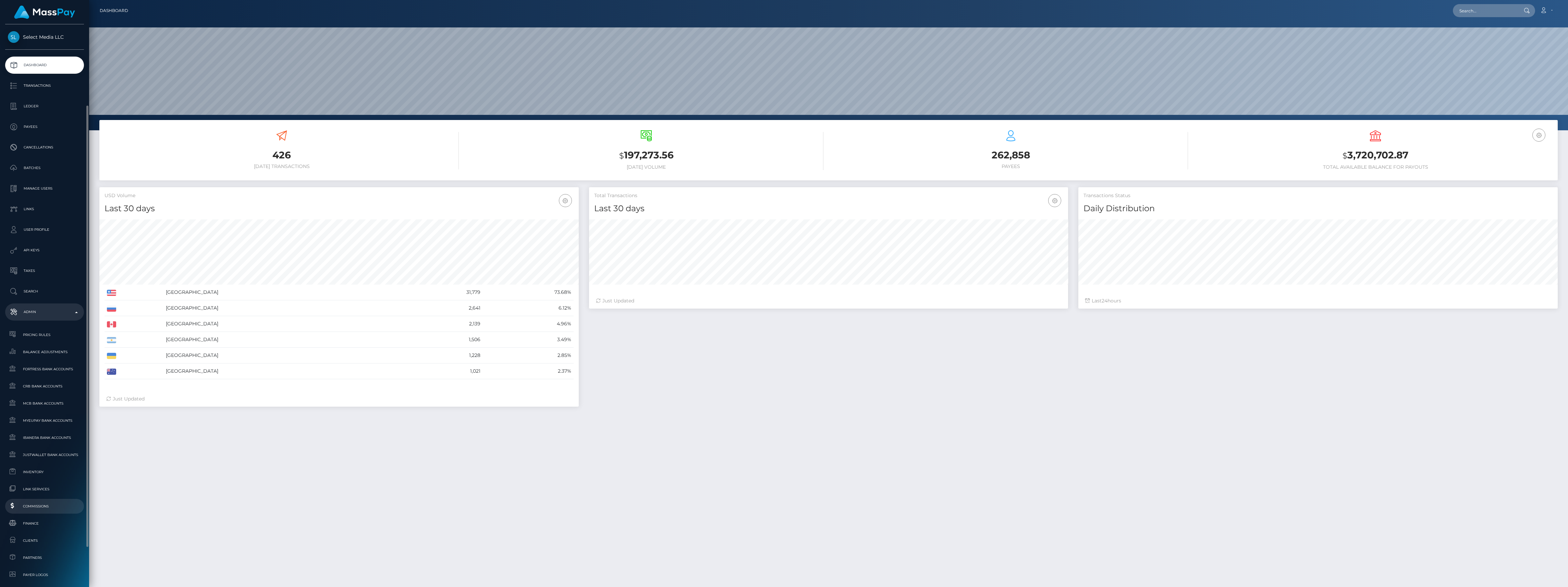
scroll to position [152, 0]
click at [38, 543] on div "Choose Client" at bounding box center [40, 544] width 55 height 5
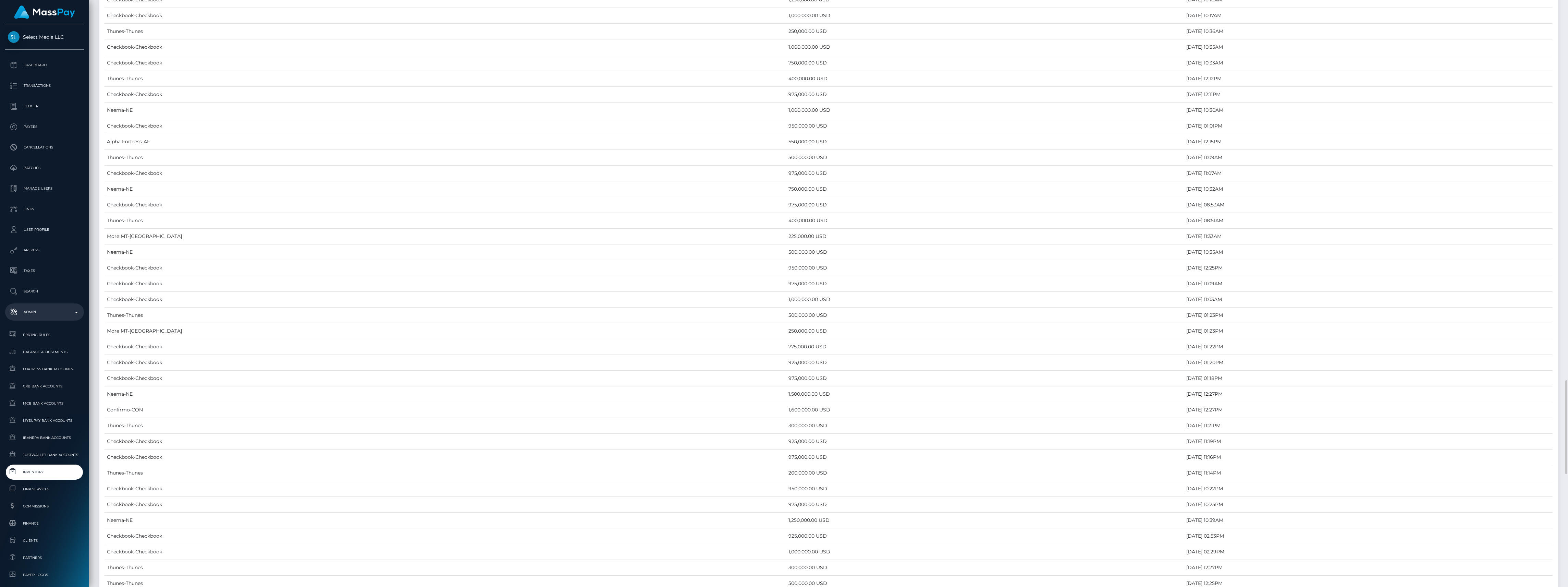
scroll to position [3079, 0]
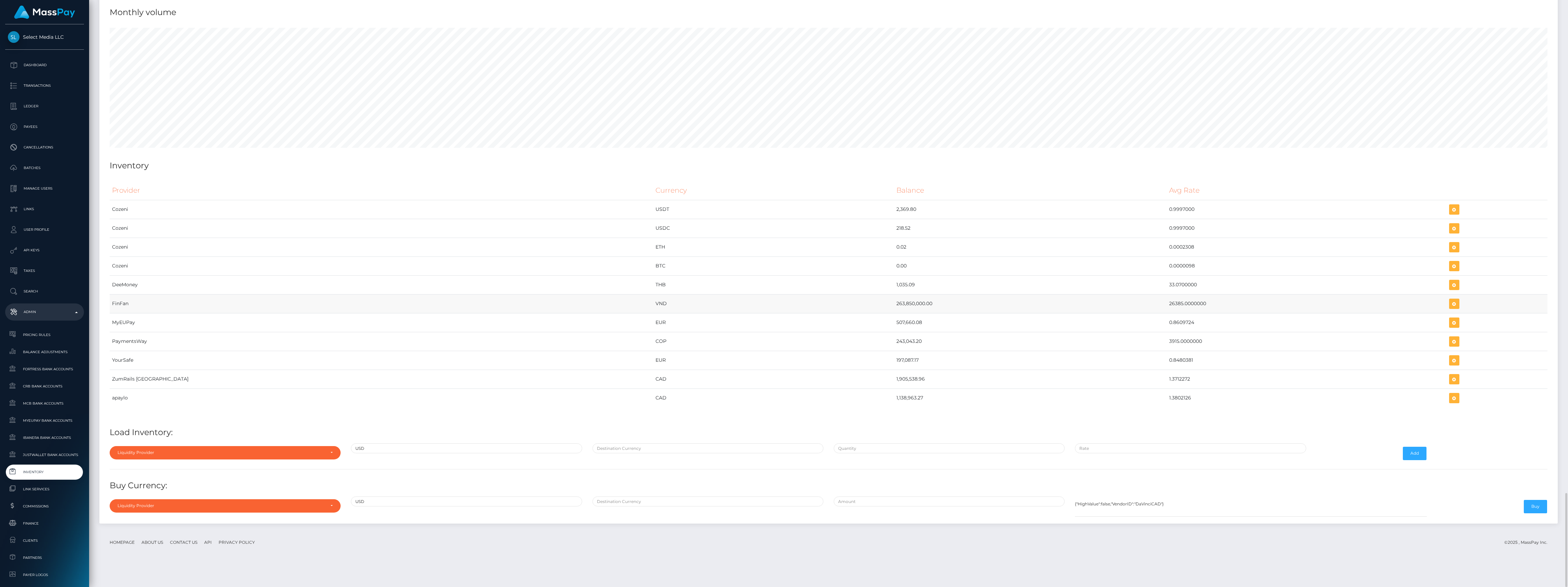
drag, startPoint x: 768, startPoint y: 323, endPoint x: 1140, endPoint y: 323, distance: 372.0
click at [1140, 313] on tr "FinFan VND 263,850,000.00 26385.0000000" at bounding box center [828, 303] width 1438 height 19
click at [123, 459] on div "Liquidity Provider" at bounding box center [225, 452] width 231 height 13
click at [135, 353] on input "Search" at bounding box center [225, 348] width 225 height 10
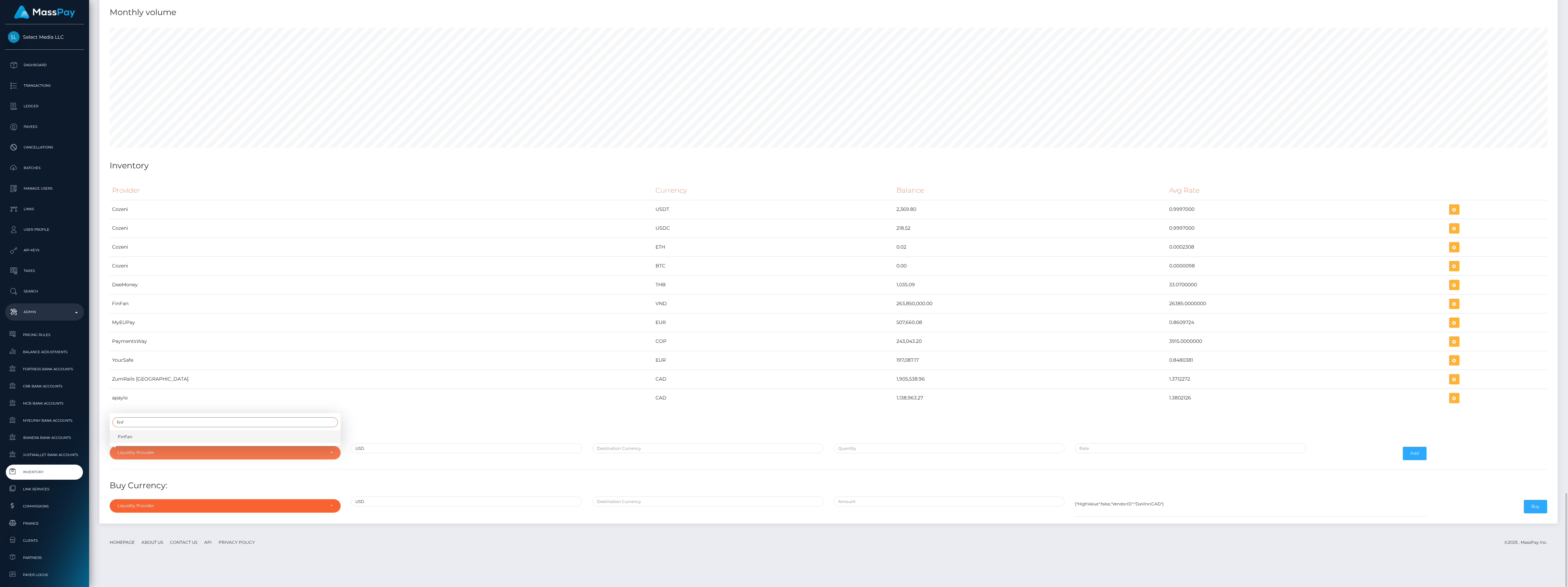
type input "finf"
click at [147, 443] on link "FinFan" at bounding box center [225, 436] width 231 height 13
select select "FinFan"
click at [617, 463] on div at bounding box center [708, 453] width 241 height 20
click at [621, 453] on input "text" at bounding box center [707, 448] width 231 height 10
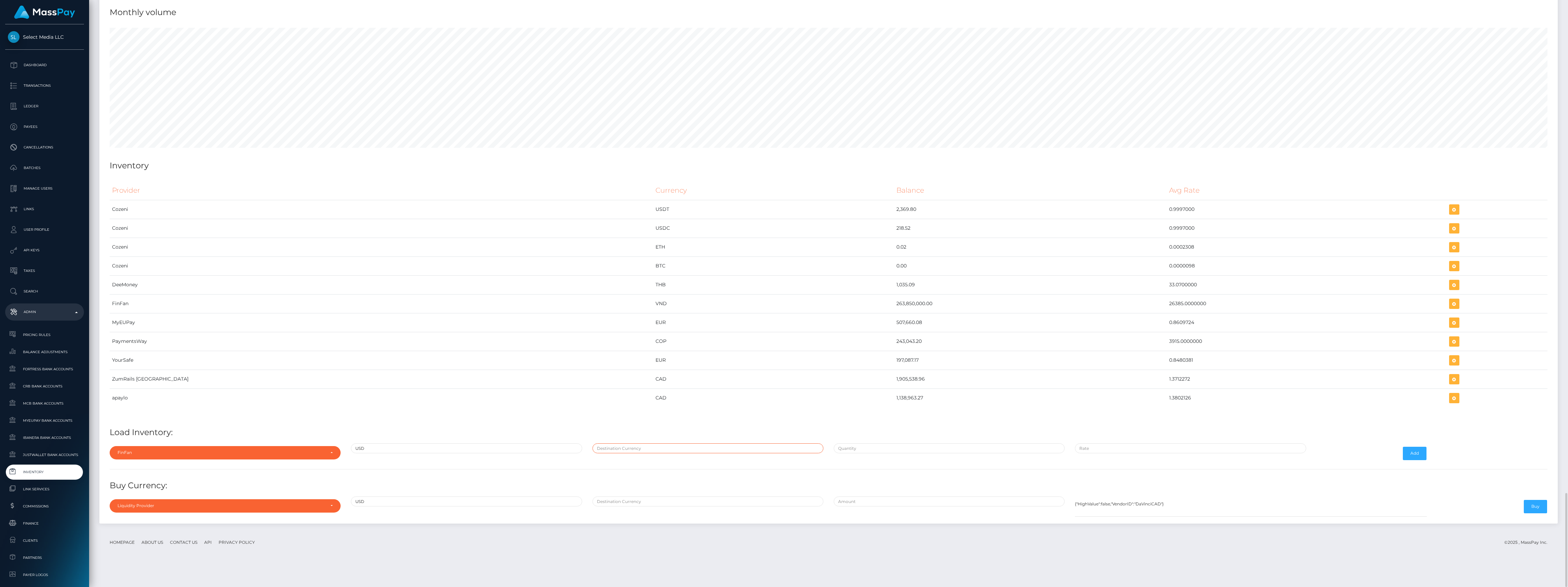
type input "VND"
click at [864, 453] on input "text" at bounding box center [949, 448] width 231 height 10
paste input "7,287.6075280"
type input "$7,287.6075280"
paste input "26,367.7955000"
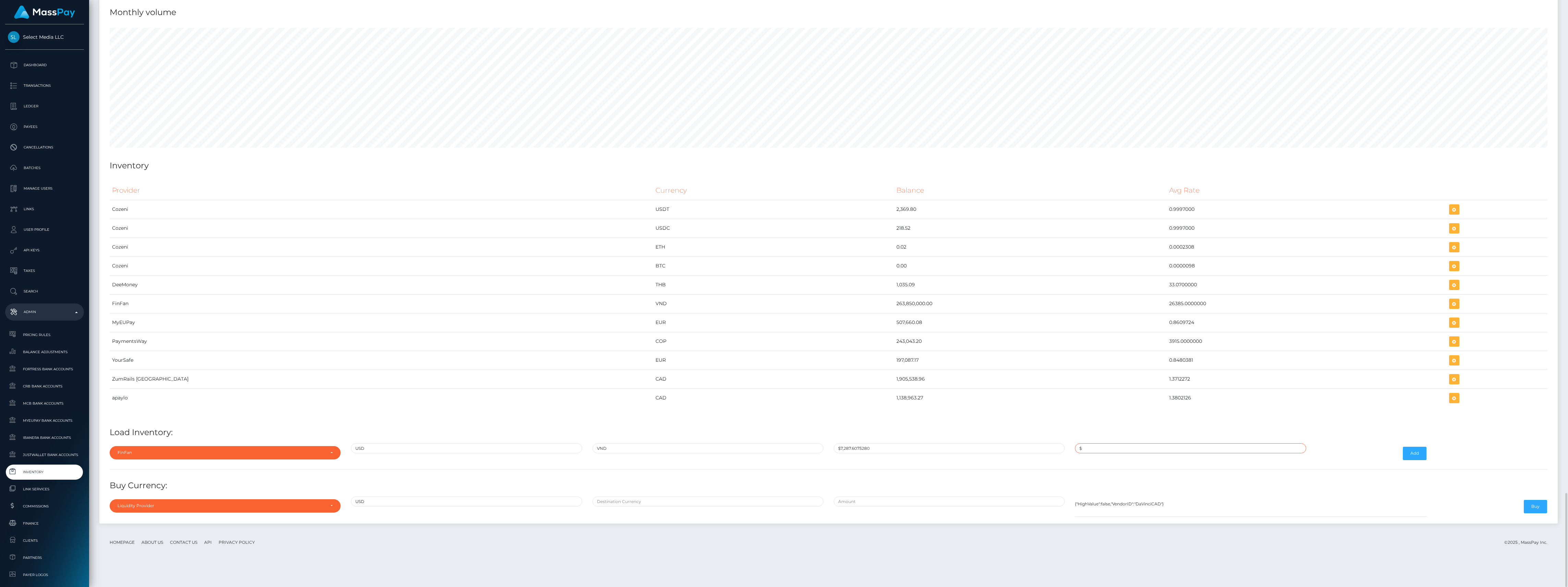
type input "$26,367.7955000"
click at [1412, 463] on div "Add" at bounding box center [1371, 453] width 121 height 20
click at [1412, 460] on button "Add" at bounding box center [1415, 453] width 24 height 13
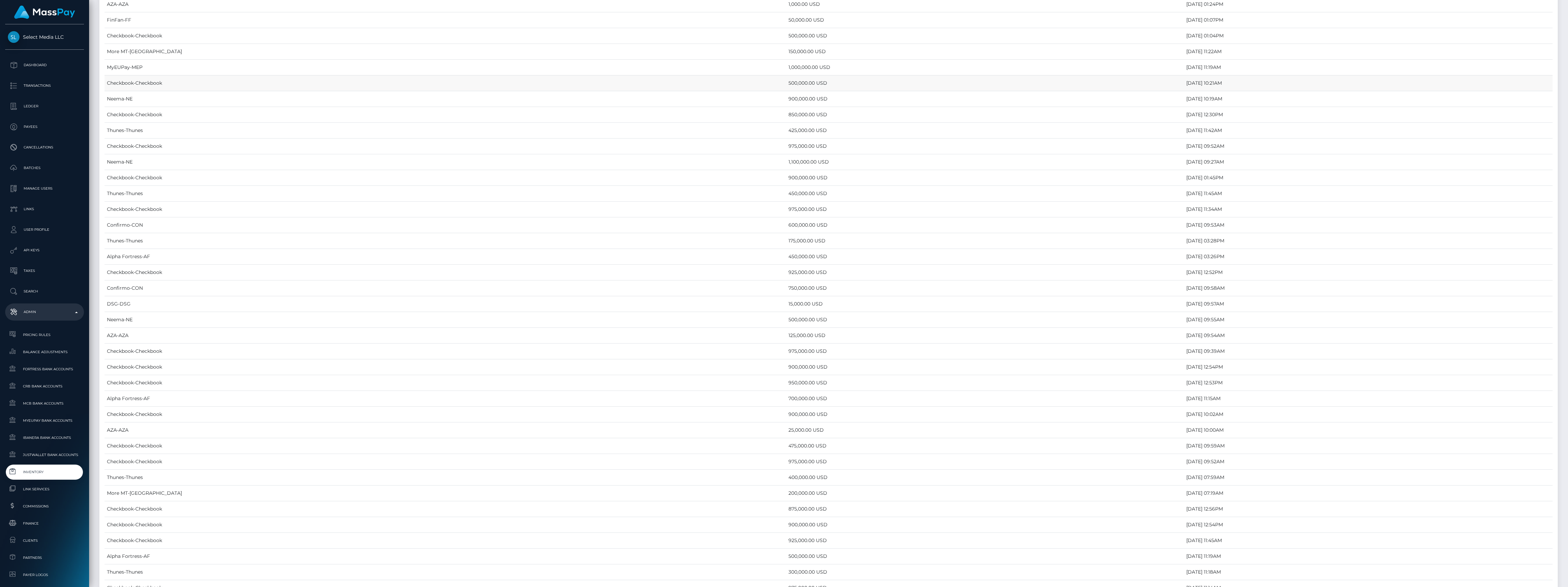
scroll to position [3095, 0]
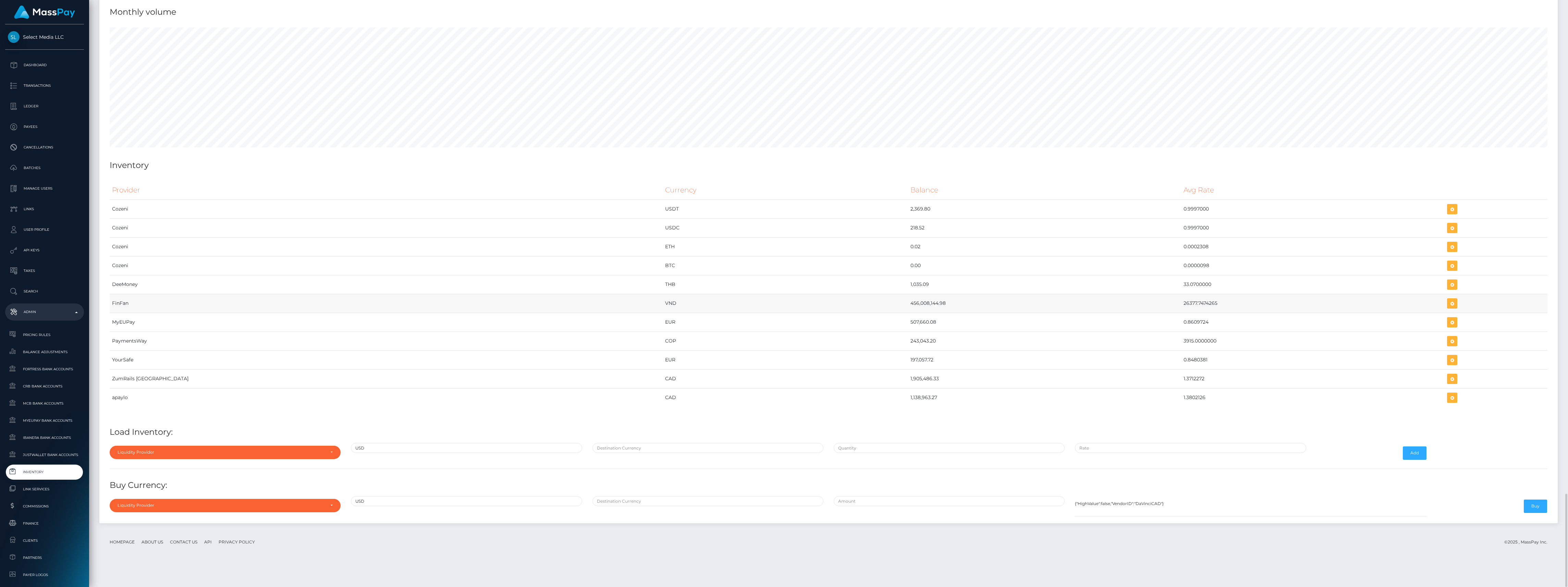
drag, startPoint x: 779, startPoint y: 325, endPoint x: 1172, endPoint y: 323, distance: 393.0
click at [1172, 312] on tr "FinFan VND 456,008,144.98 26377.7474265" at bounding box center [828, 303] width 1438 height 19
copy tr "456,008,144.98 26377.7474265"
click at [1448, 308] on icon "button" at bounding box center [1452, 303] width 9 height 9
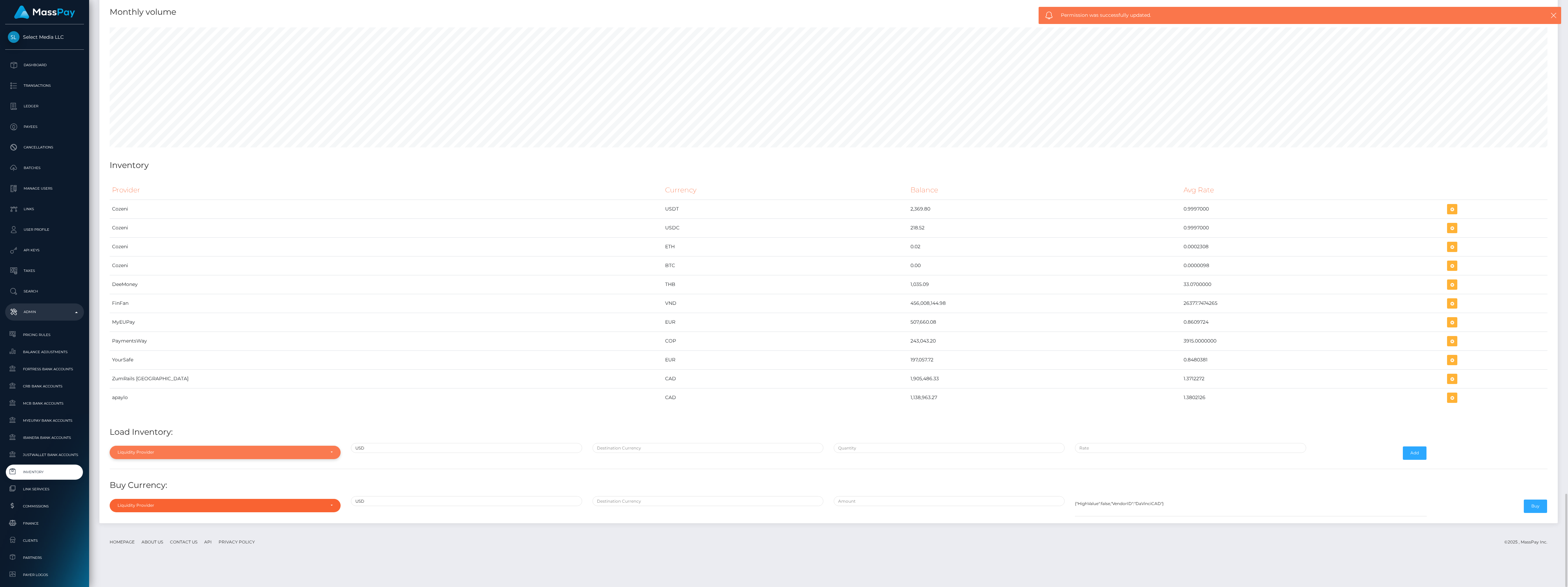
click at [166, 459] on div "Liquidity Provider" at bounding box center [225, 452] width 231 height 13
click at [159, 353] on input "Search" at bounding box center [225, 347] width 225 height 10
type input "fin"
click at [192, 443] on link "FinFan" at bounding box center [225, 436] width 231 height 13
select select "FinFan"
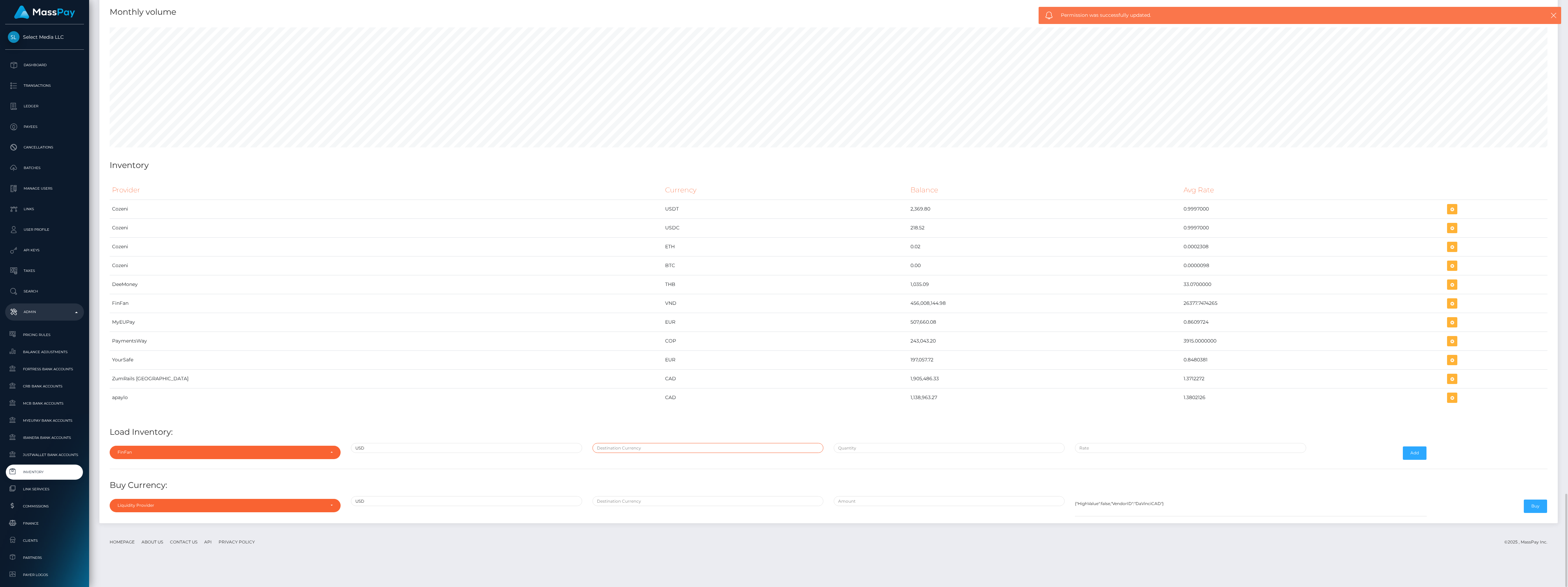
click at [650, 453] on input "text" at bounding box center [707, 448] width 231 height 10
type input "VND"
click at [911, 453] on input "text" at bounding box center [949, 448] width 231 height 10
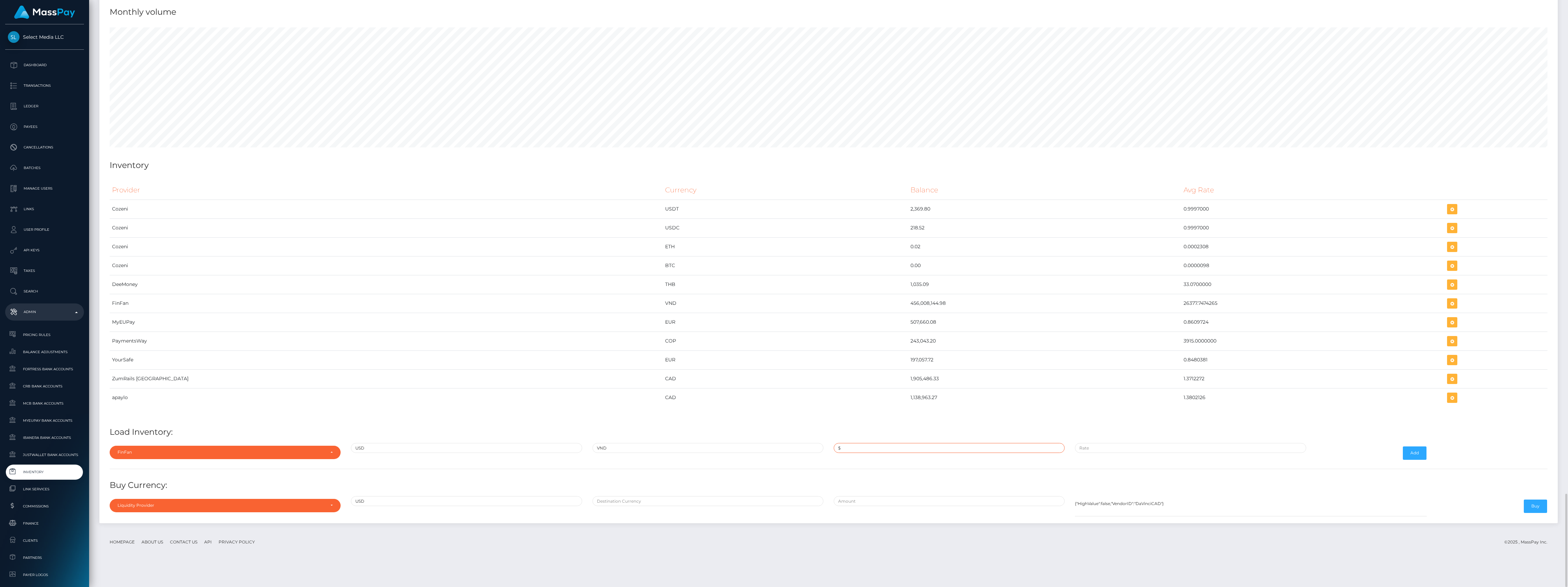
paste input "26,377.7474300"
type input "$26,377.7474300"
type input "$"
click at [979, 463] on div "$26,377.7474300" at bounding box center [949, 452] width 241 height 20
click at [965, 453] on input "$26,377.7474300" at bounding box center [949, 448] width 231 height 10
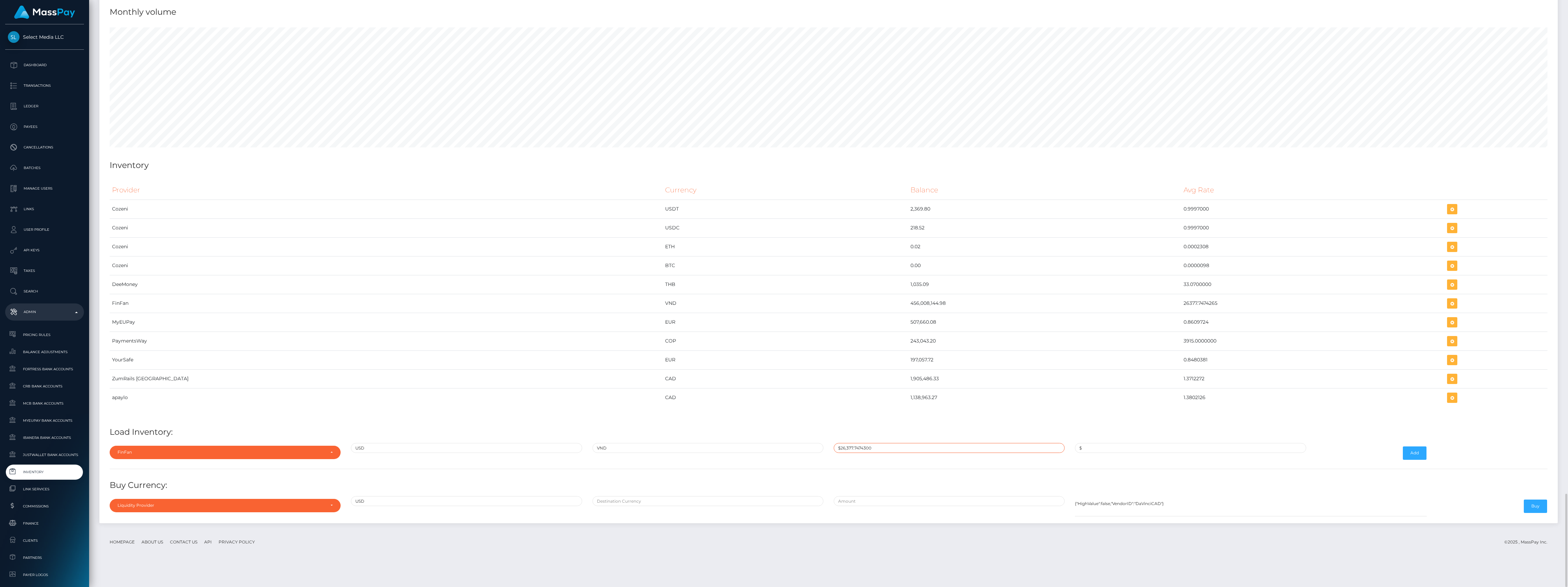
paste input "17,287.61000"
type input "$17,287.6100000"
paste input "26,377.7474300"
type input "$26,377.7474300"
click at [1419, 459] on button "Add" at bounding box center [1415, 452] width 24 height 13
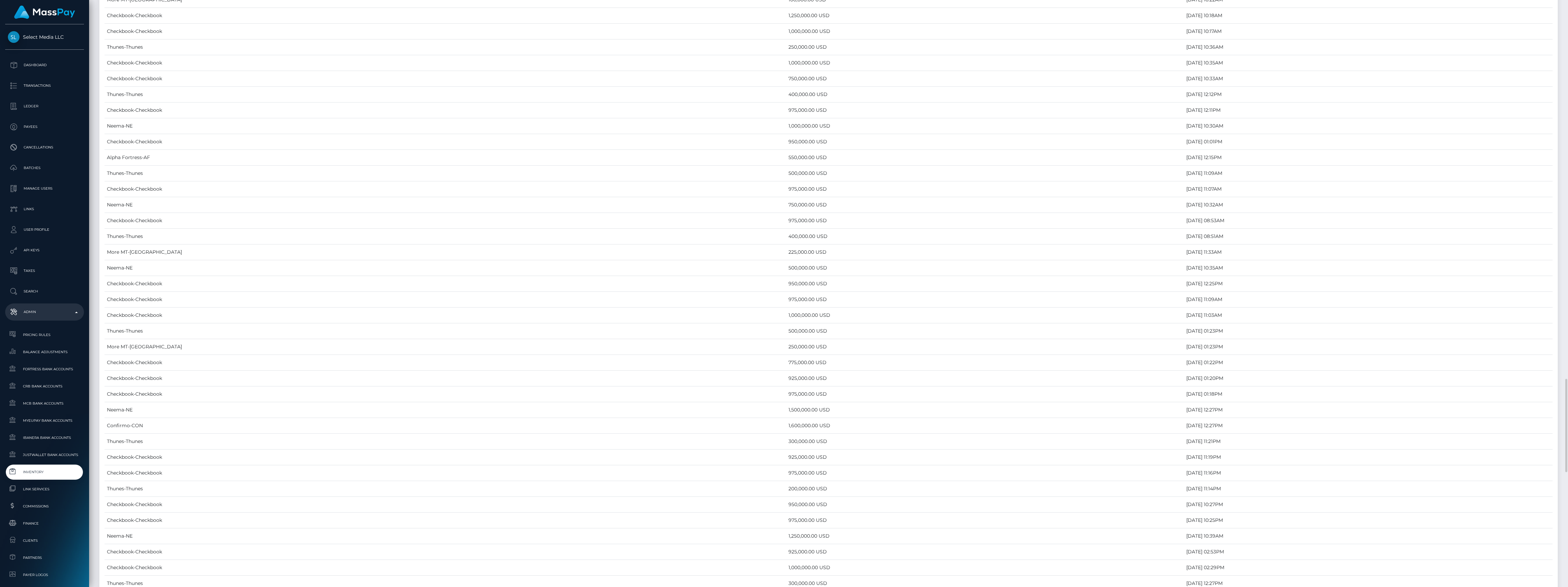
scroll to position [3095, 0]
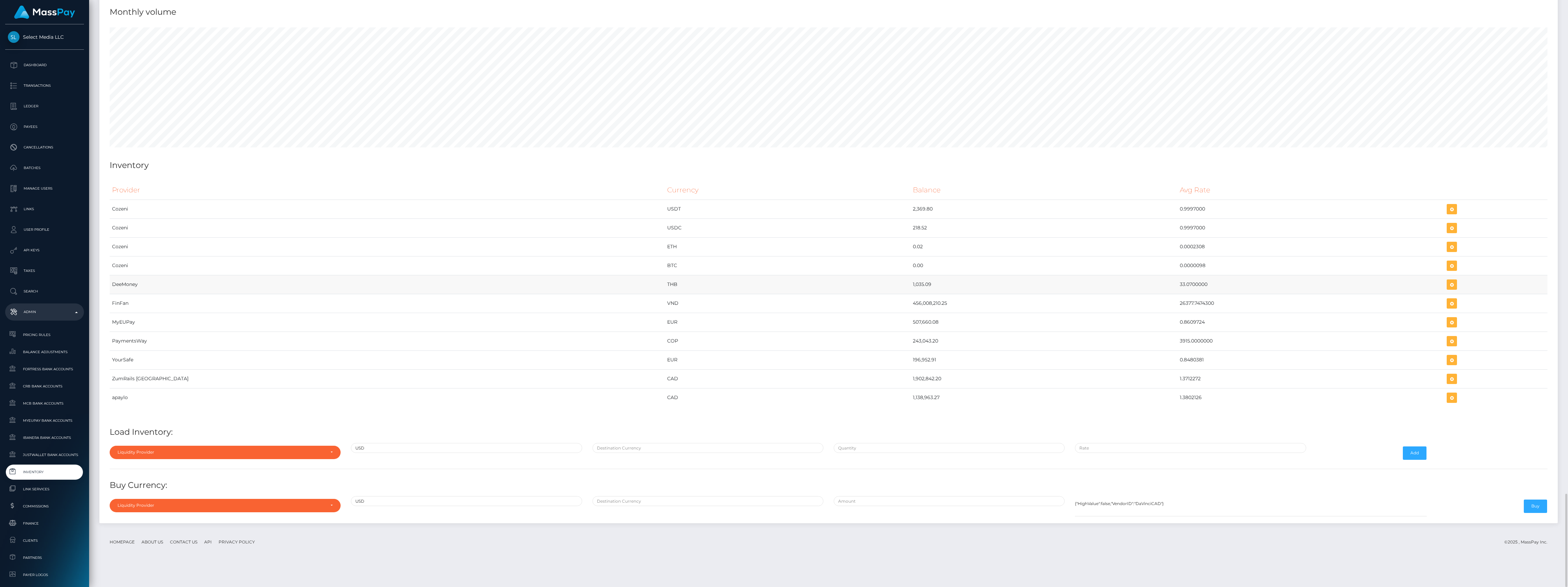
click at [911, 294] on td "1,035.09" at bounding box center [1044, 284] width 267 height 19
drag, startPoint x: 784, startPoint y: 326, endPoint x: 1143, endPoint y: 329, distance: 359.0
click at [1143, 312] on tr "FinFan VND 456,008,210.25 26377.7474300" at bounding box center [828, 303] width 1438 height 19
copy tr "456,008,210.25 26377.7474300"
click at [44, 350] on span "Balance Adjustments" at bounding box center [44, 351] width 73 height 8
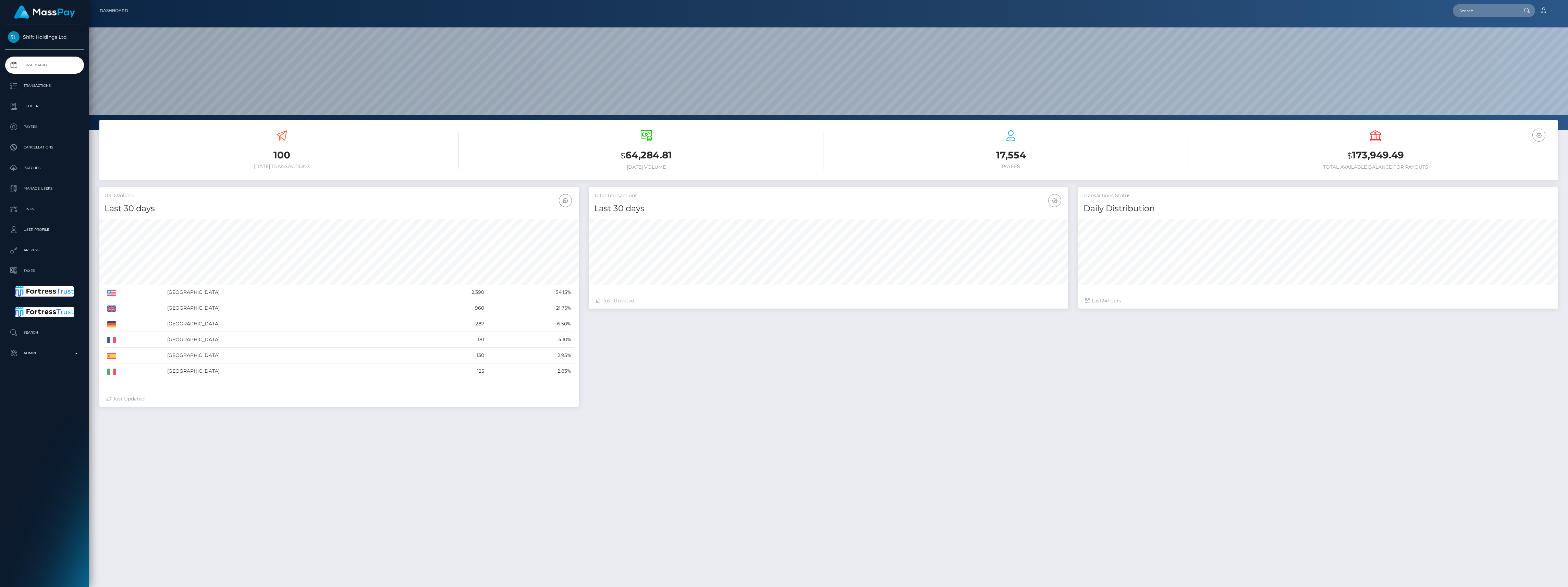
scroll to position [121, 479]
click at [29, 106] on p "Ledger" at bounding box center [44, 106] width 73 height 10
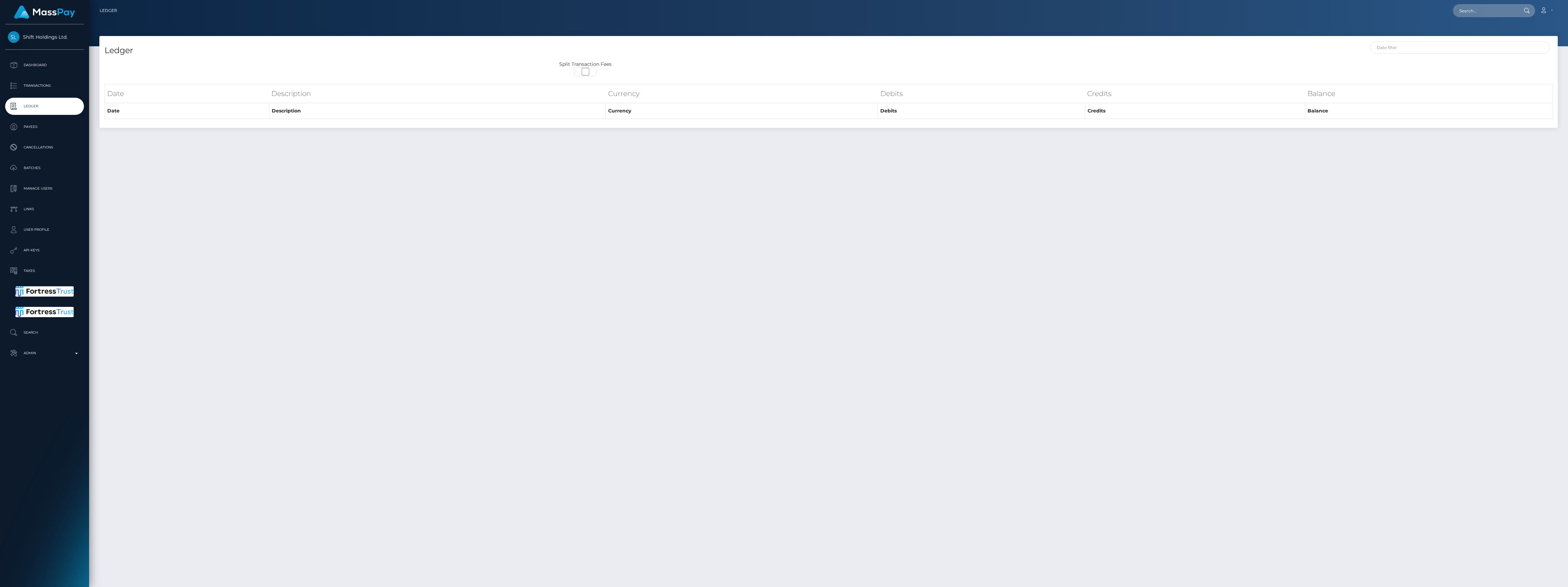
select select
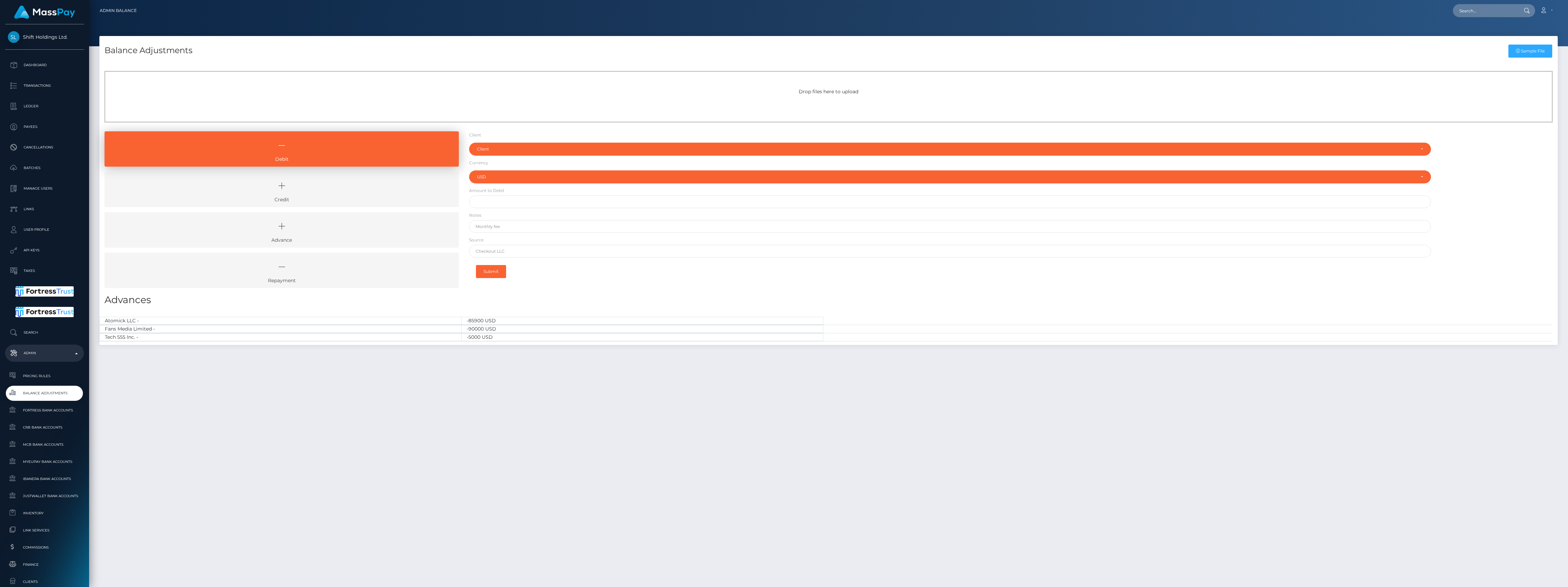
select select "USD"
click at [214, 170] on li "Debit" at bounding box center [282, 152] width 354 height 40
click at [222, 182] on icon at bounding box center [282, 186] width 338 height 21
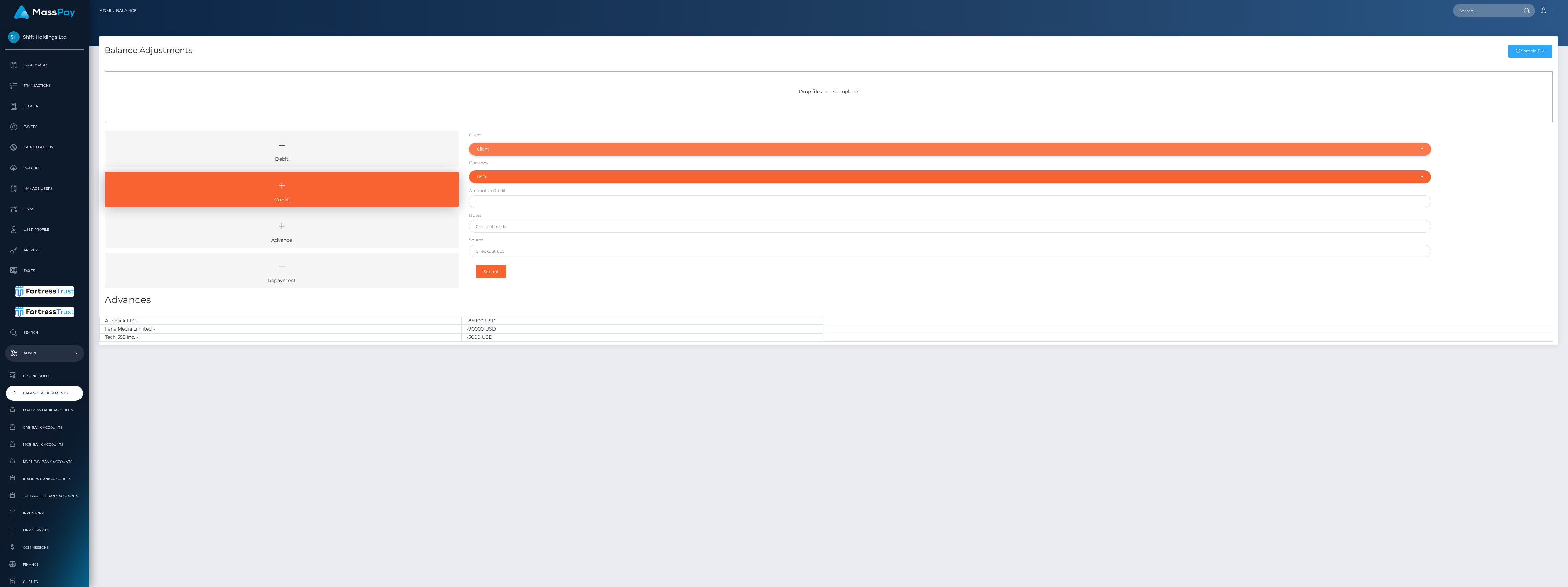
click at [523, 148] on div "Client" at bounding box center [946, 149] width 938 height 5
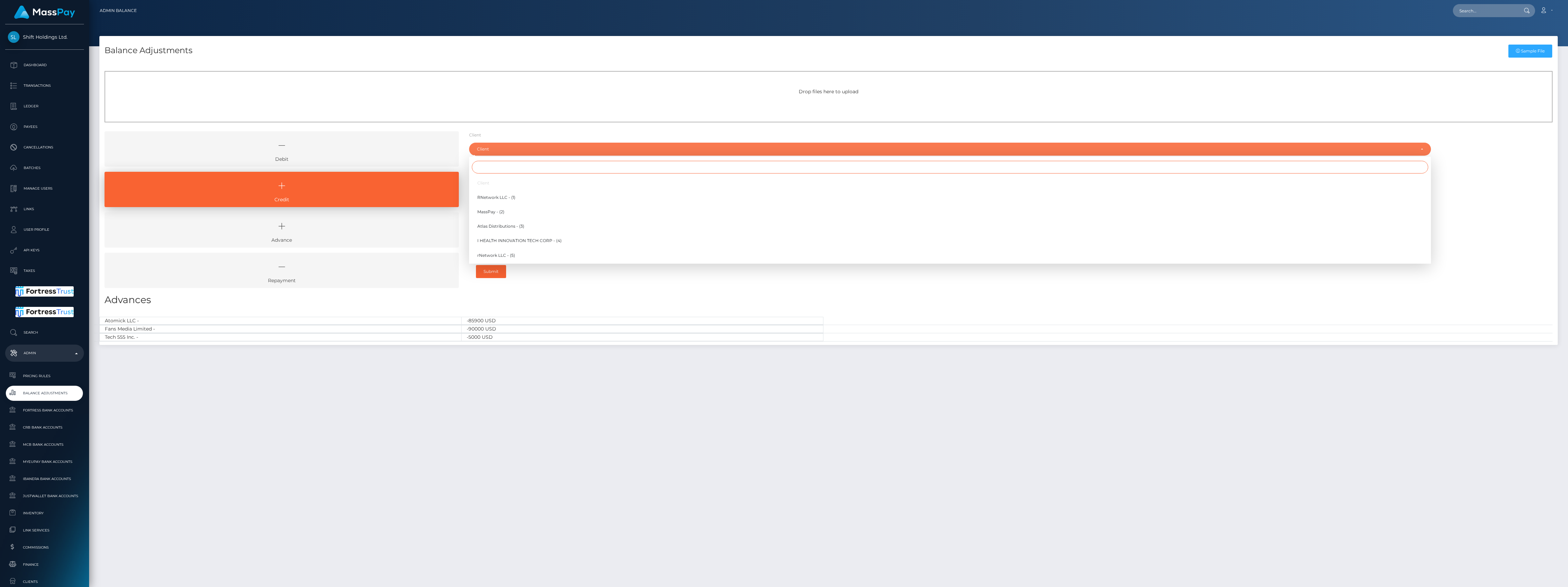
click at [519, 166] on input "Search" at bounding box center [950, 167] width 956 height 13
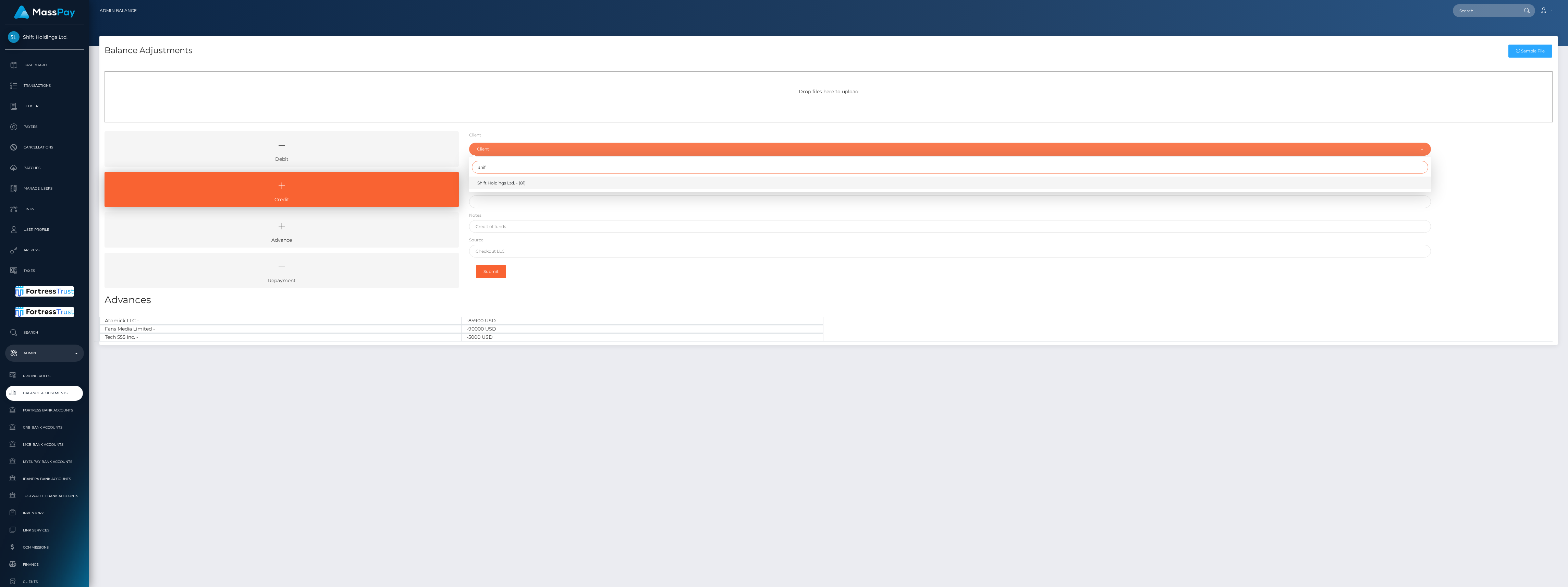
type input "shif"
click at [516, 184] on span "Shift Holdings Ltd. - (81)" at bounding box center [501, 183] width 48 height 6
select select "81"
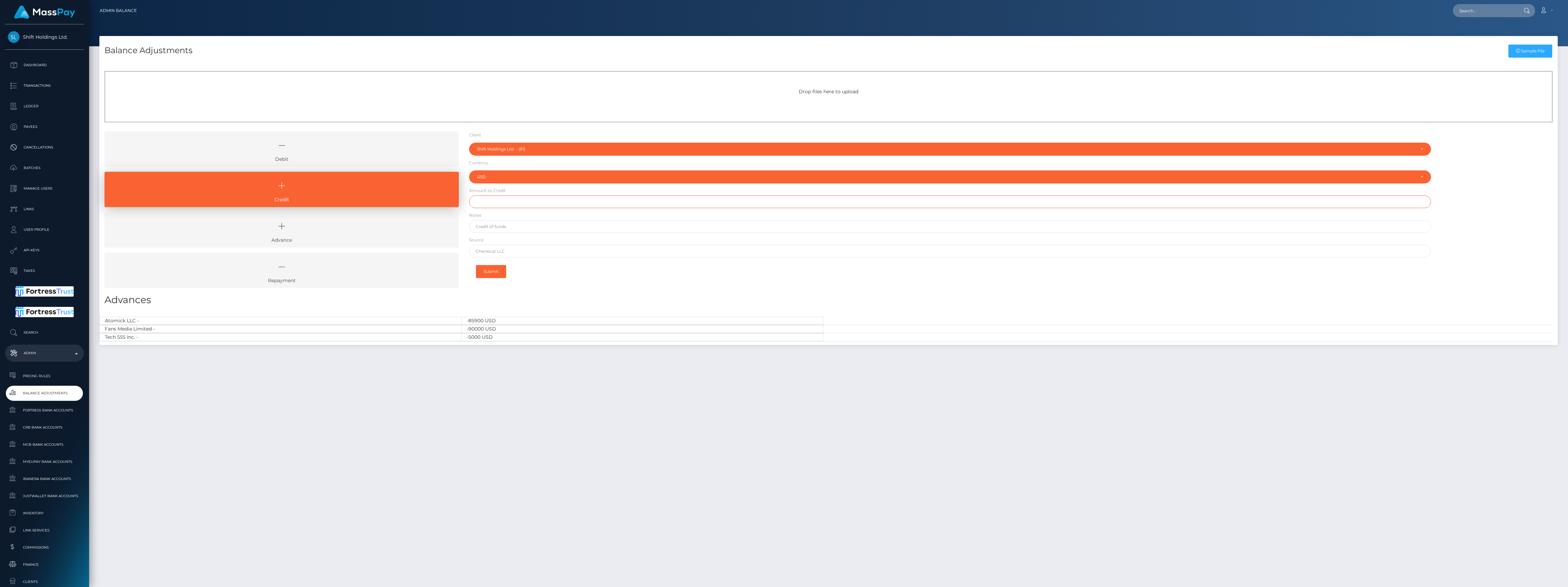
click at [506, 200] on input "text" at bounding box center [950, 202] width 962 height 13
click at [513, 203] on input "$" at bounding box center [950, 202] width 962 height 13
paste input "500,000.00"
type input "$500,000.00"
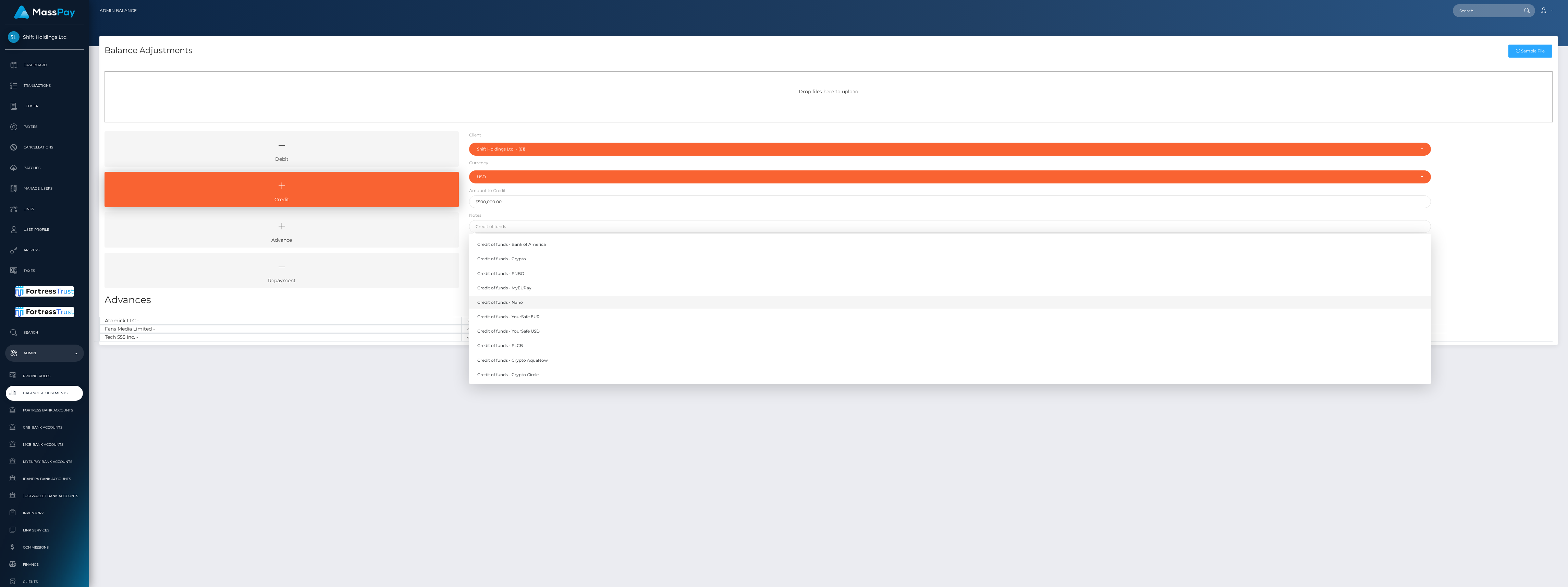
click at [522, 307] on link "Credit of funds - Nano" at bounding box center [950, 302] width 962 height 13
type input "Credit of funds - Nano"
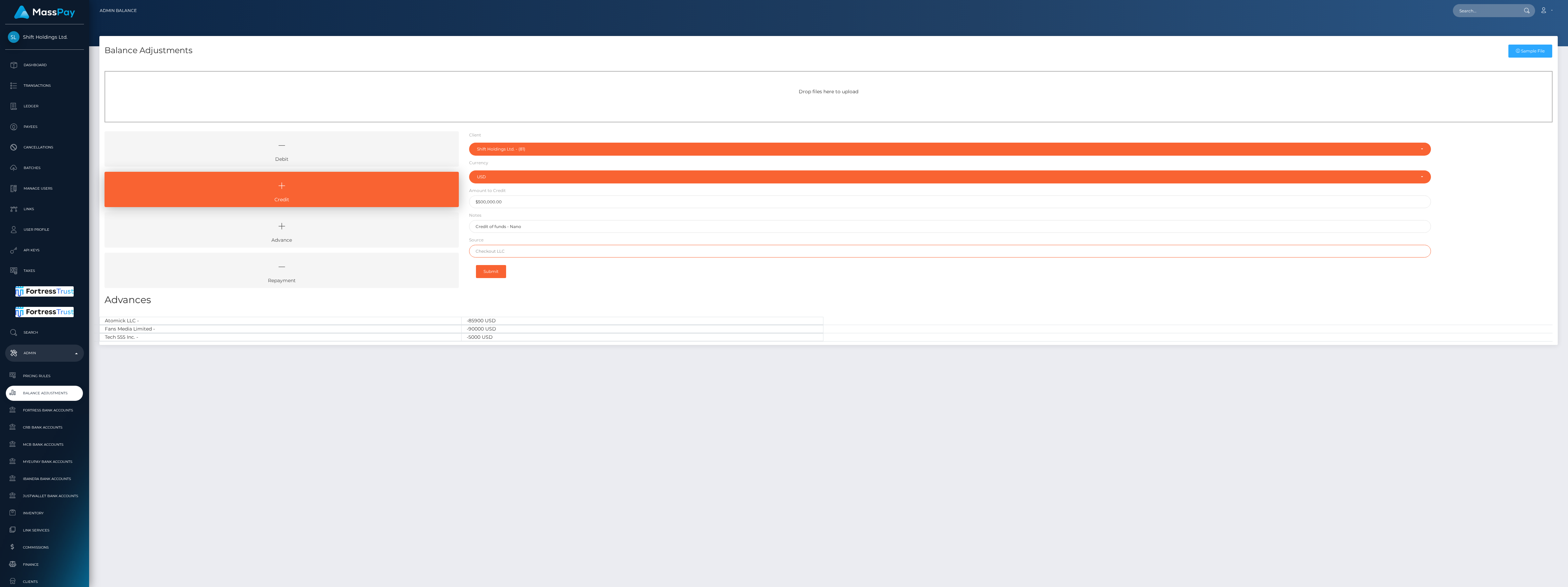
click at [513, 254] on input "text" at bounding box center [950, 251] width 962 height 13
type input "Nano"
click at [495, 272] on button "Submit" at bounding box center [491, 271] width 30 height 13
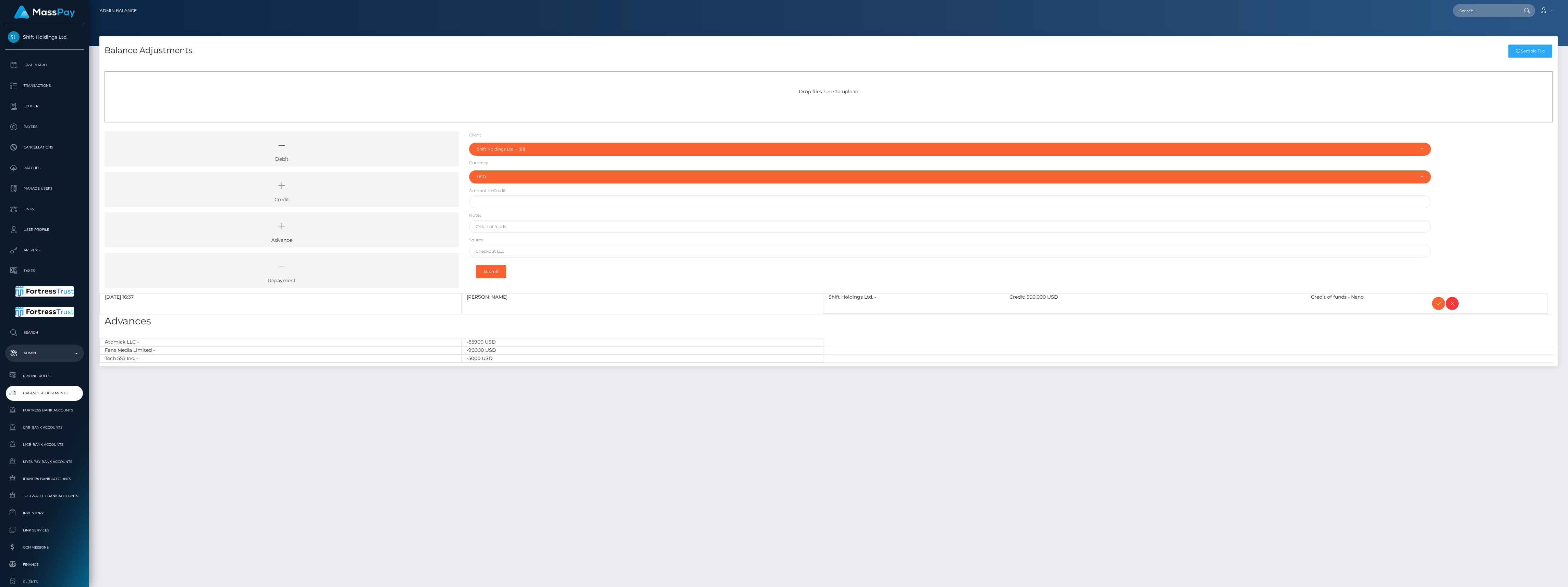
select select "81"
select select "USD"
click at [1438, 308] on icon at bounding box center [1438, 303] width 9 height 9
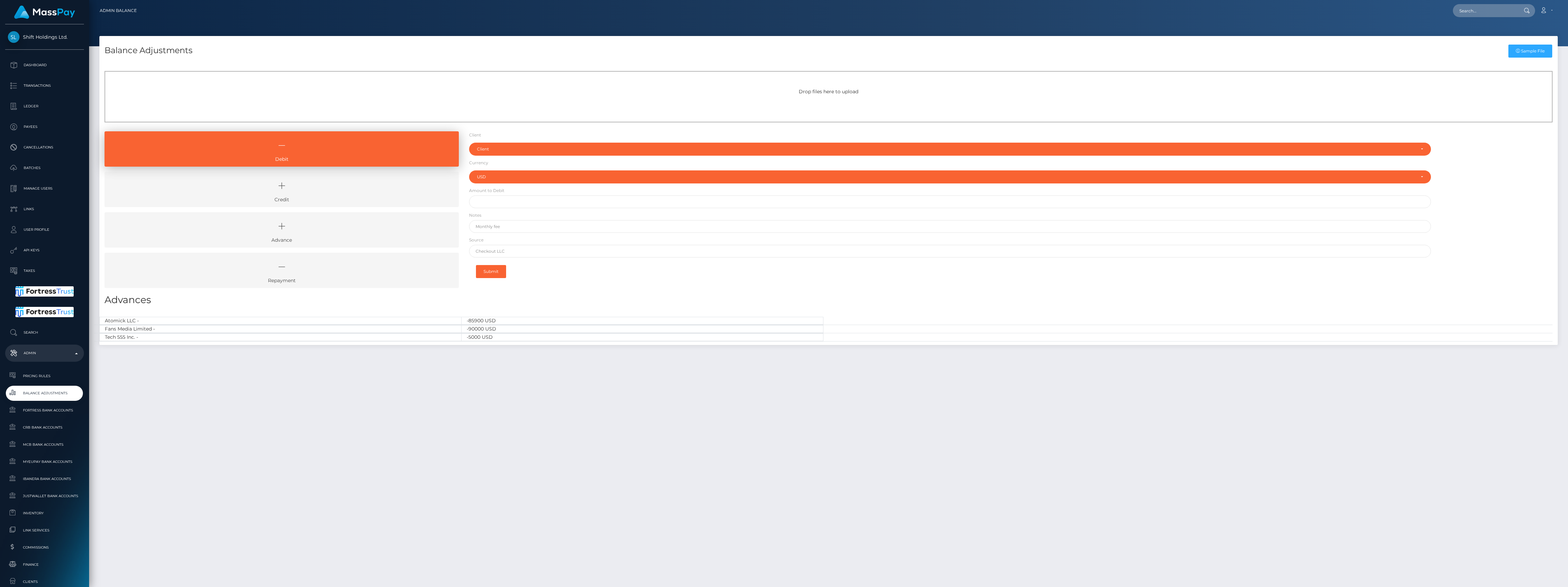
select select "USD"
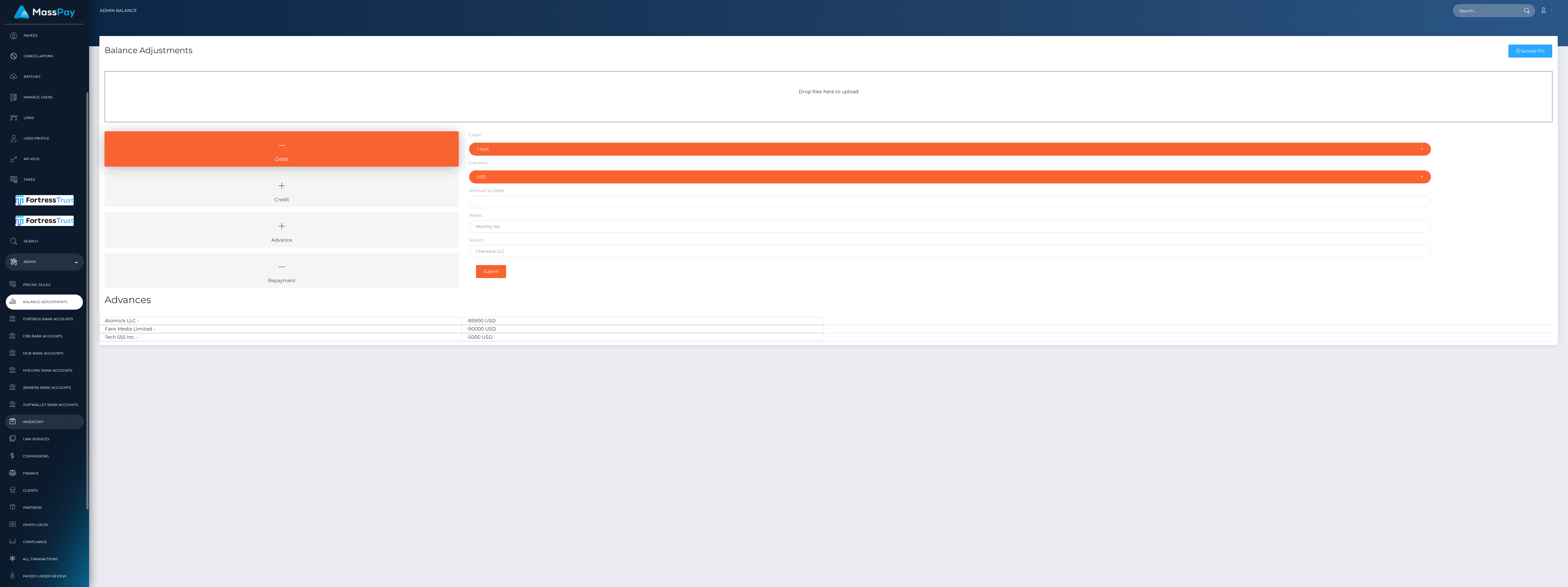
click at [29, 425] on span "Inventory" at bounding box center [44, 421] width 73 height 8
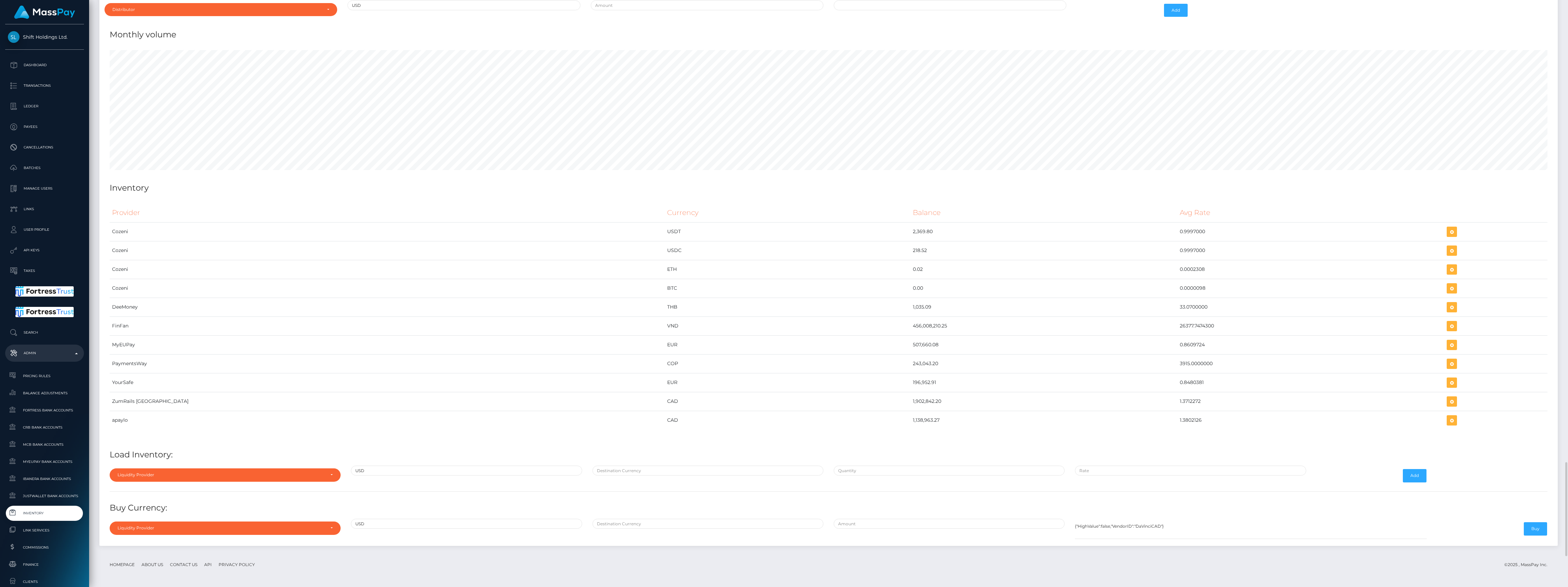
scroll to position [2850, 0]
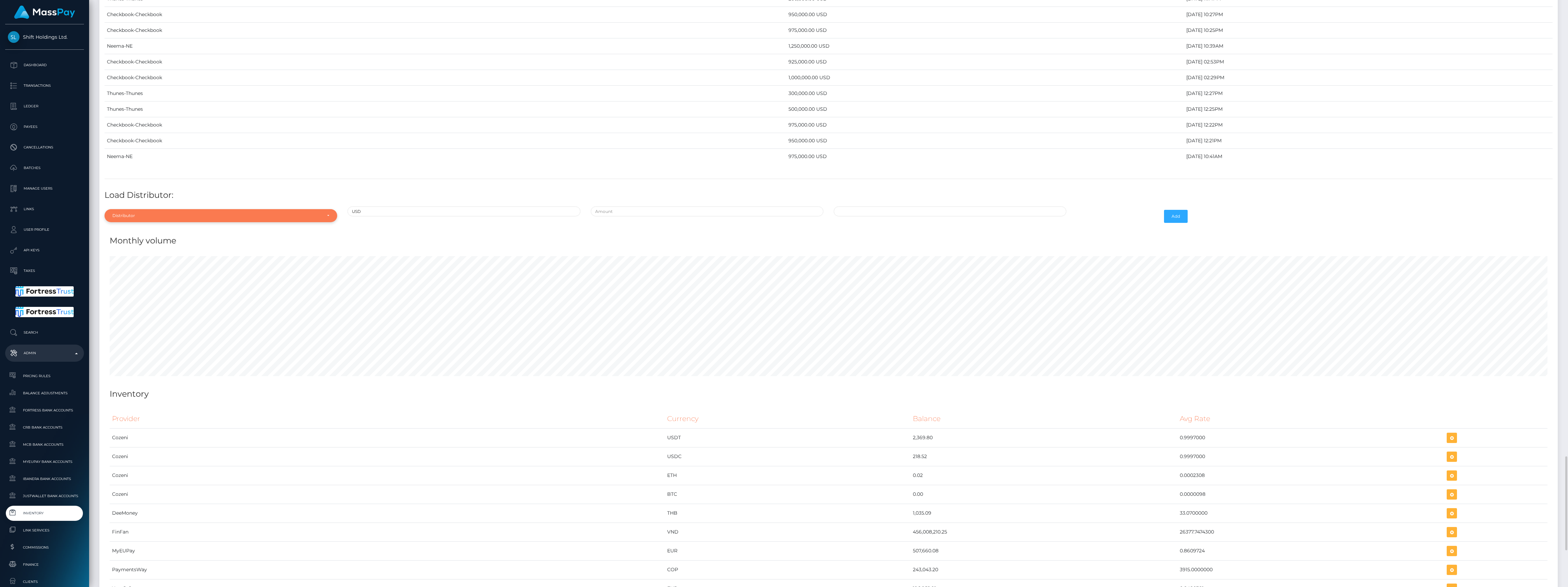
click at [225, 222] on div "Distributor" at bounding box center [221, 215] width 233 height 13
click at [197, 237] on input "Search" at bounding box center [220, 232] width 227 height 10
type input "chec"
click at [213, 253] on link "Checkbook" at bounding box center [221, 247] width 233 height 13
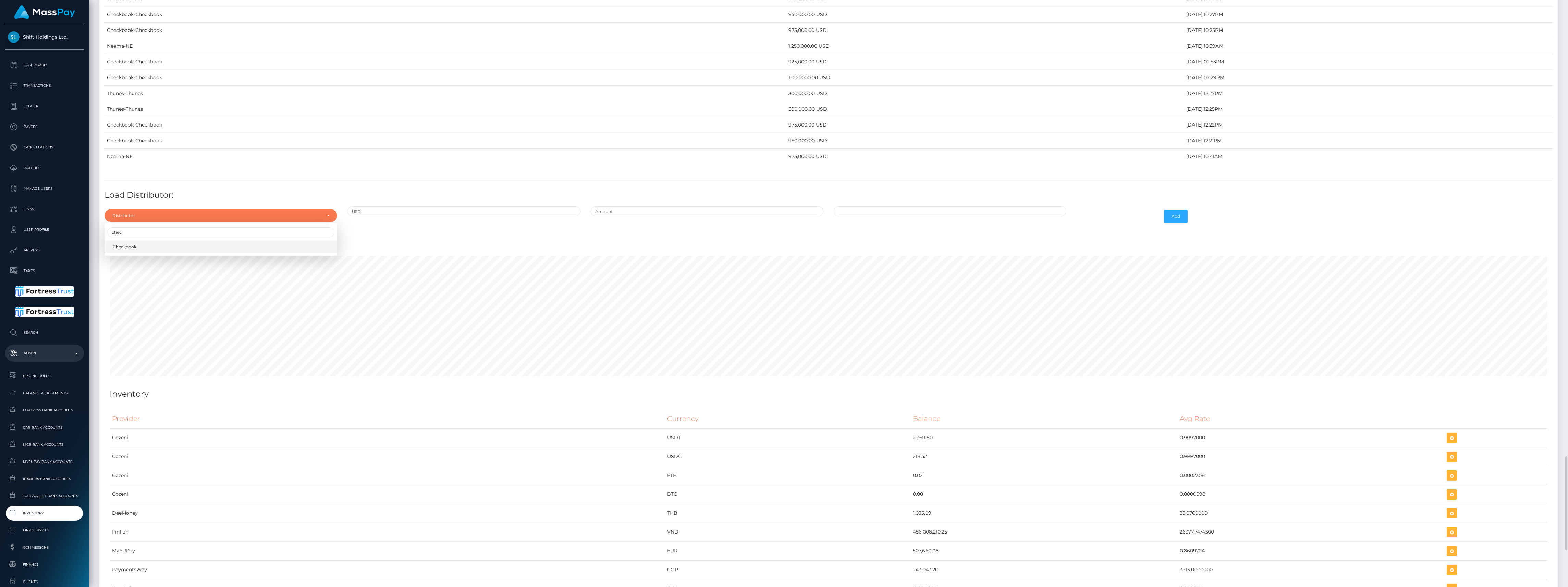
select select "7"
click at [611, 227] on div at bounding box center [707, 216] width 243 height 20
click at [611, 216] on input "text" at bounding box center [707, 211] width 233 height 10
type input "$975,000.0000000"
type input "09/30/2025 9:39 AM"
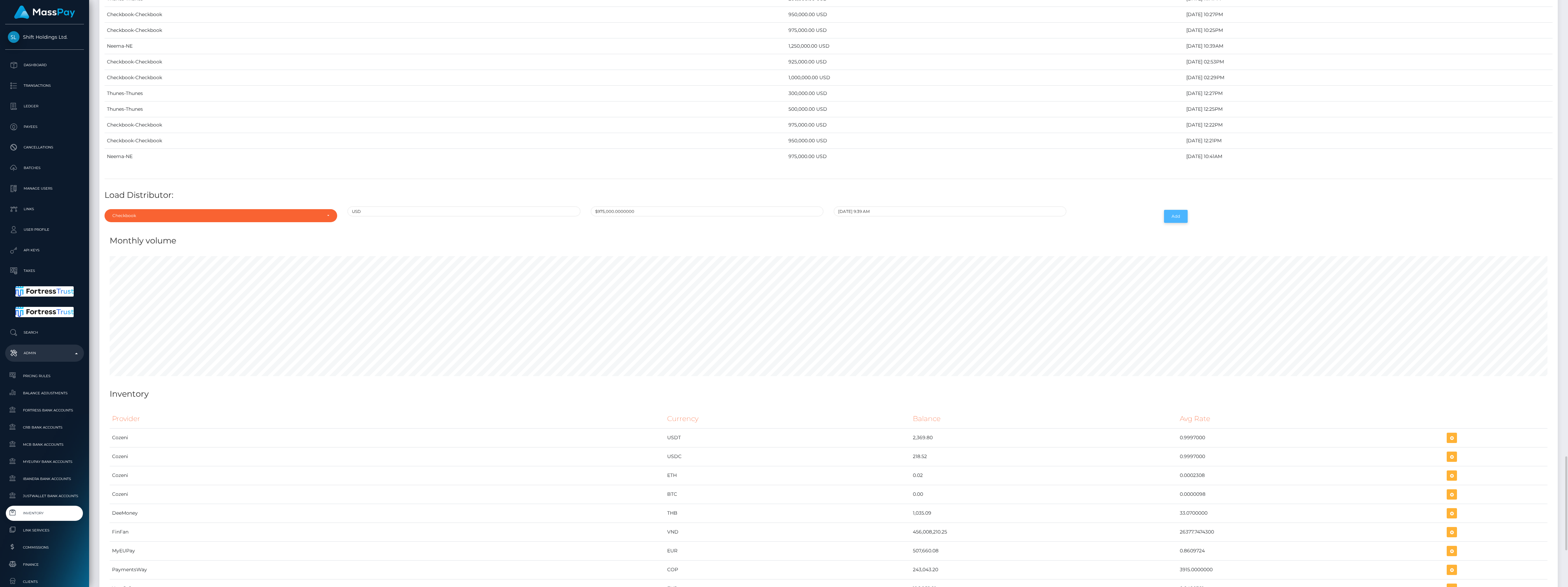
click at [1170, 223] on button "Add" at bounding box center [1175, 216] width 24 height 13
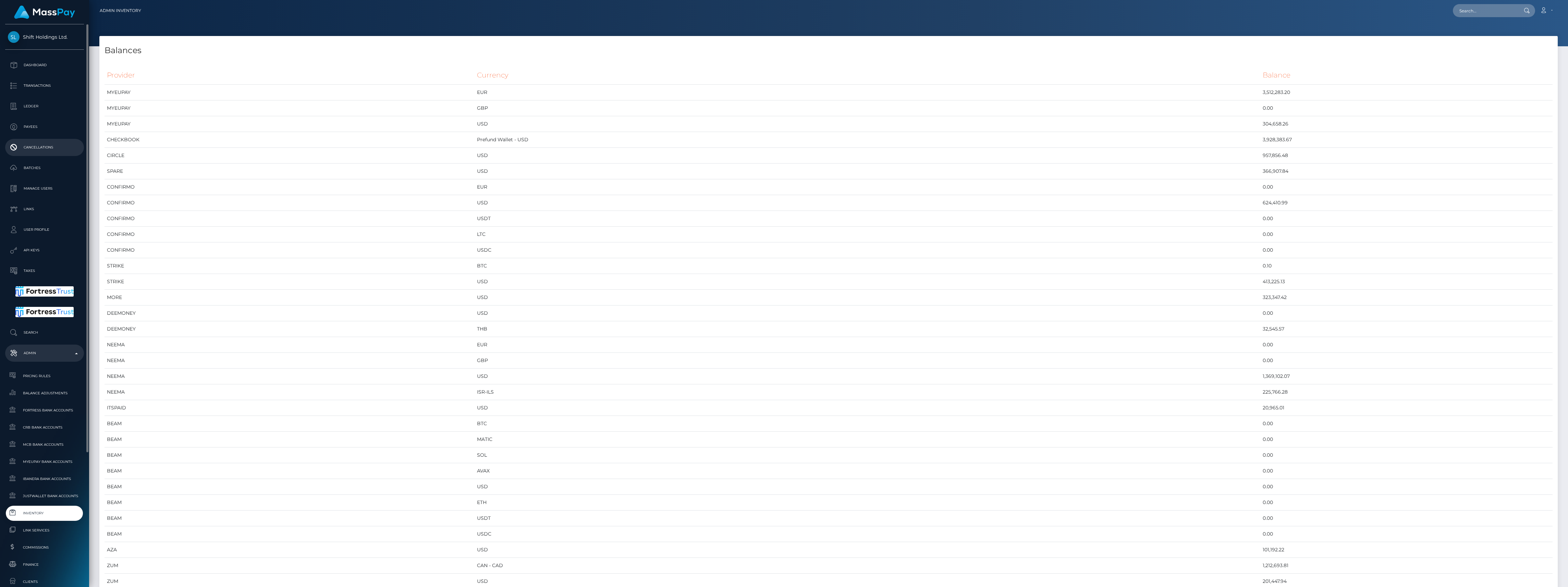
scroll to position [3621, 1458]
